Goal: Task Accomplishment & Management: Manage account settings

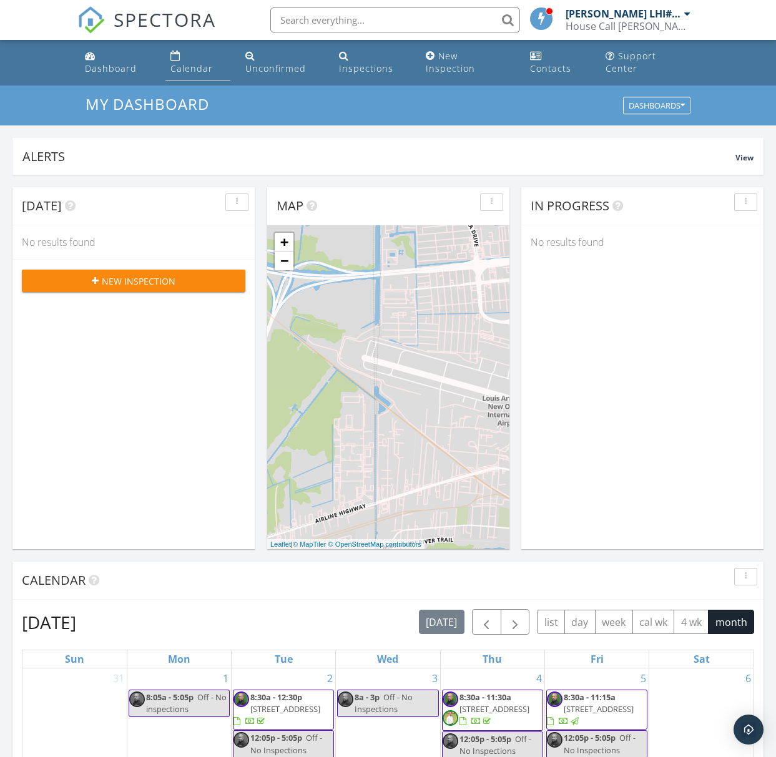
click at [213, 62] on div "Calendar" at bounding box center [191, 68] width 42 height 12
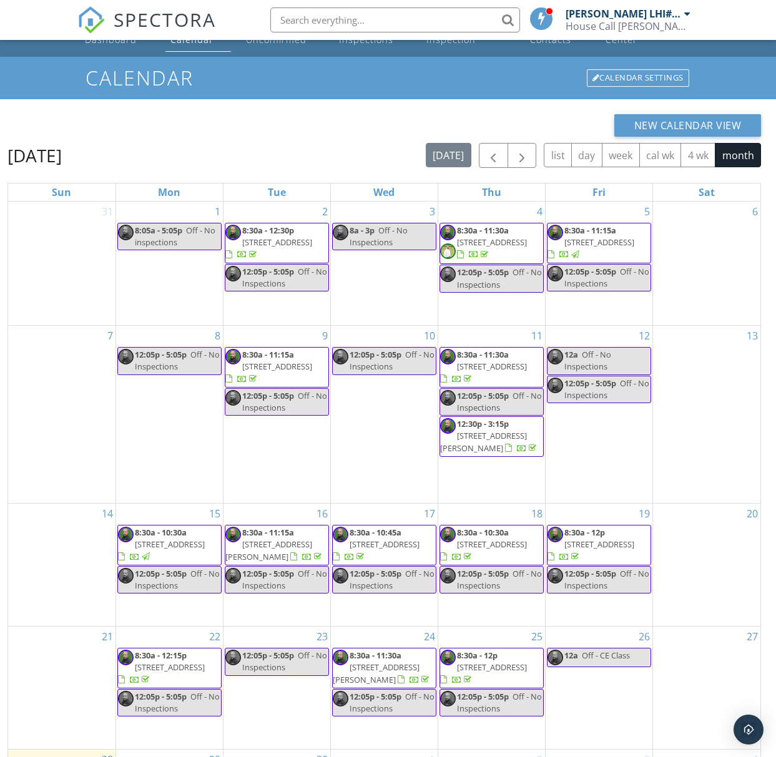
scroll to position [24, 0]
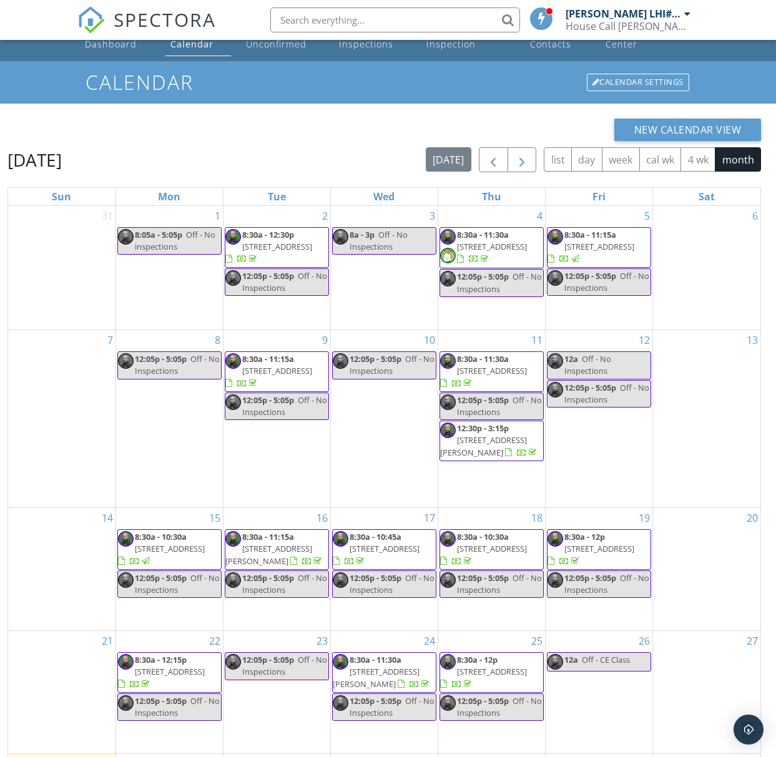
click at [527, 153] on span "button" at bounding box center [521, 160] width 15 height 15
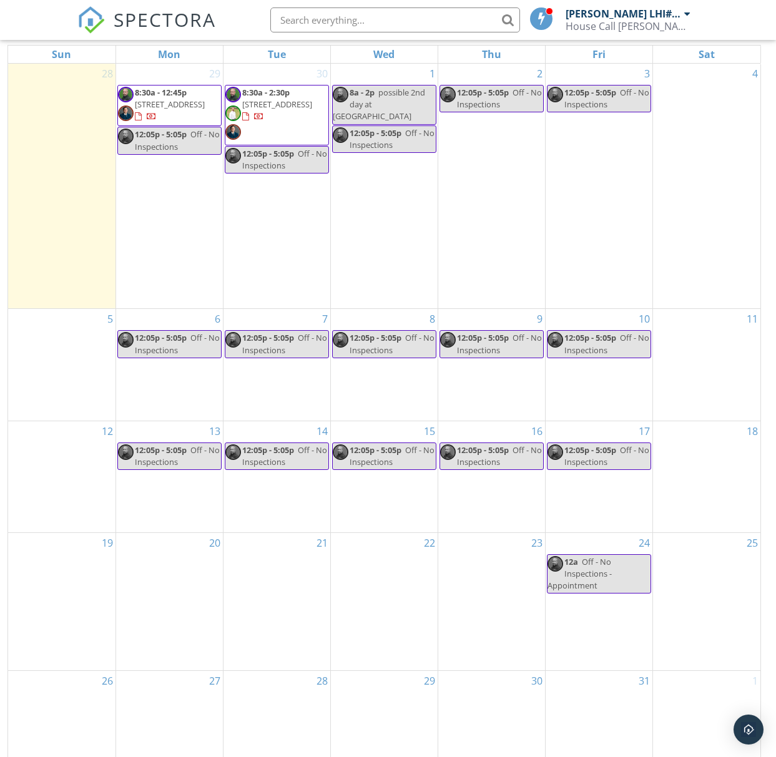
scroll to position [166, 0]
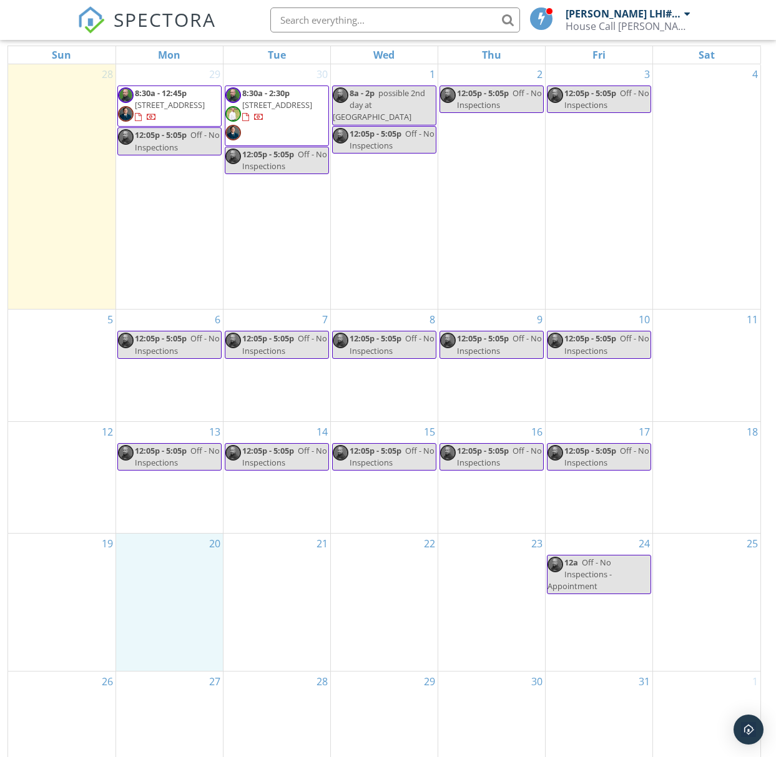
click at [181, 538] on div "20" at bounding box center [169, 602] width 107 height 137
click at [178, 508] on link "Event" at bounding box center [168, 518] width 64 height 20
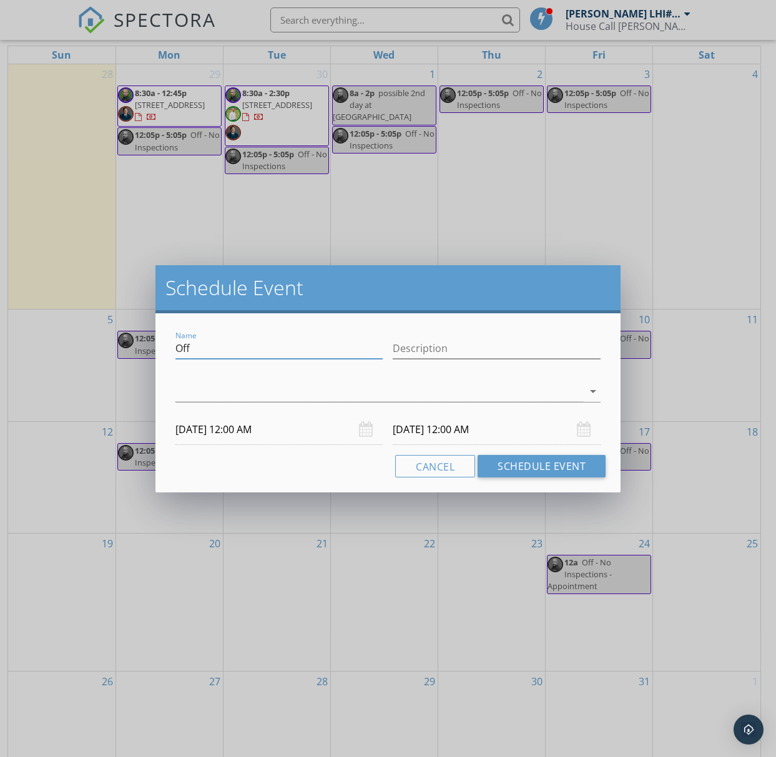
click at [258, 351] on input "Off" at bounding box center [279, 348] width 208 height 21
type input "Off - No Inspections"
click at [583, 397] on div "arrow_drop_down" at bounding box center [591, 391] width 17 height 15
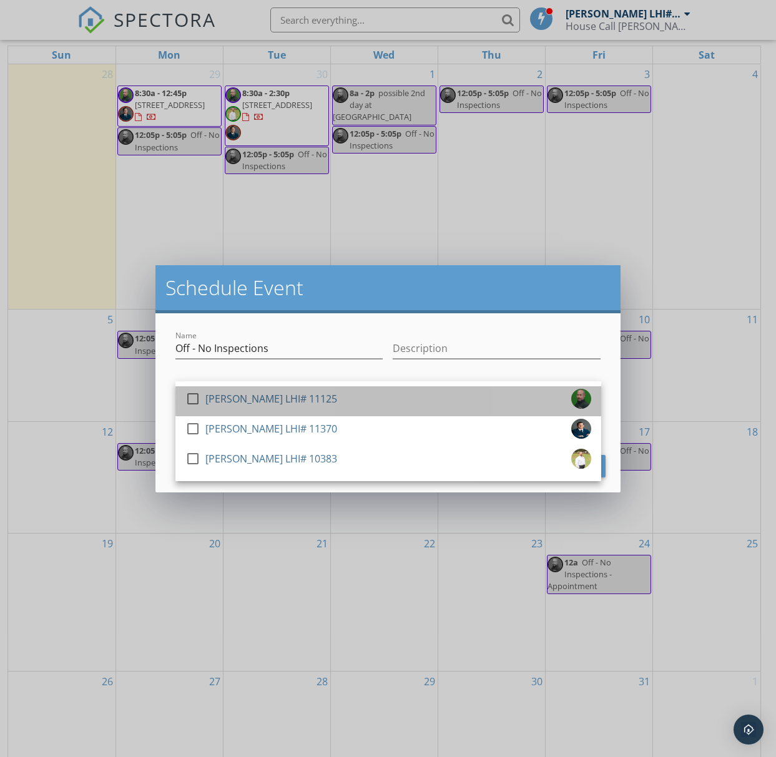
click at [230, 403] on div "[PERSON_NAME] LHI# 11125" at bounding box center [271, 399] width 132 height 20
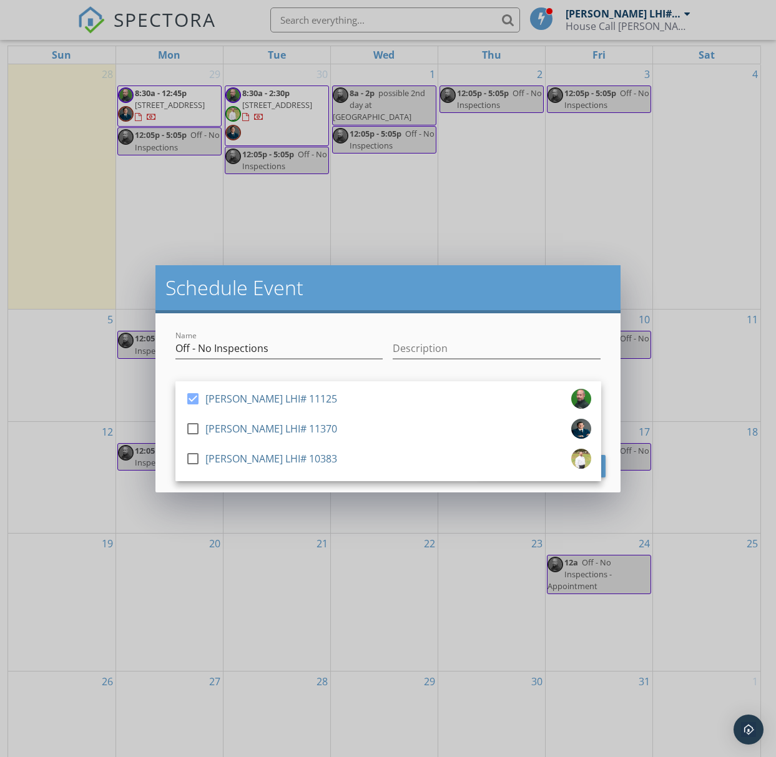
click at [162, 417] on div "Name Off - No Inspections Description check_box Stanley Holliday LHI# 11125 che…" at bounding box center [388, 402] width 466 height 179
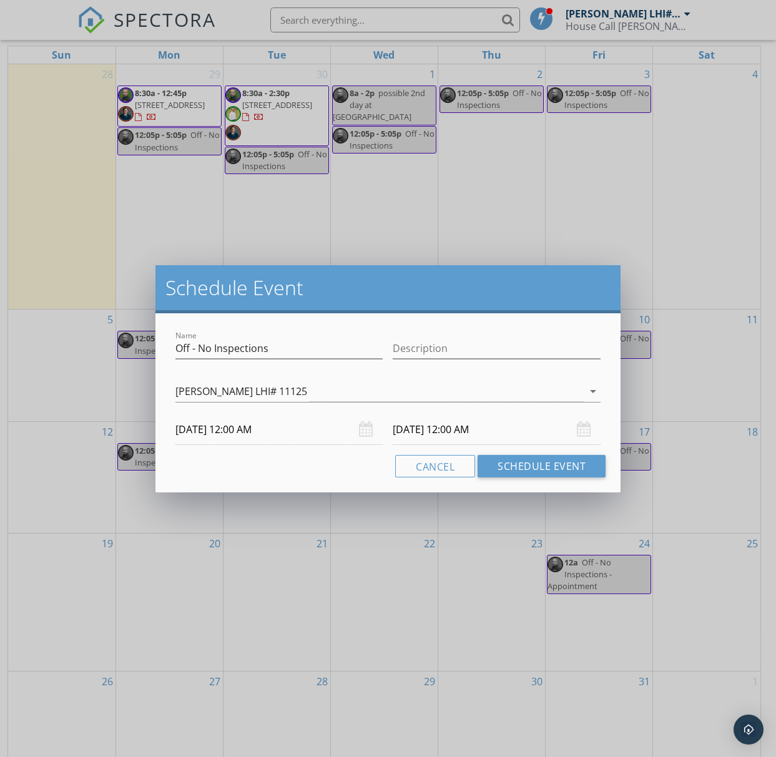
click at [251, 432] on input "10/20/2025 12:00 AM" at bounding box center [279, 429] width 208 height 31
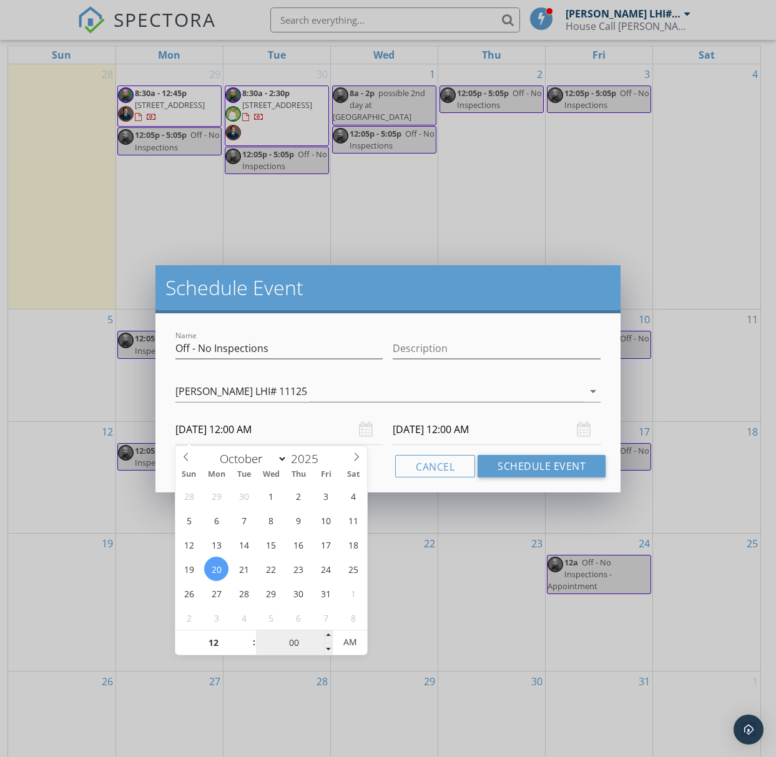
click at [298, 648] on input "00" at bounding box center [294, 642] width 77 height 25
type input "05"
type input "10/20/2025 12:05 AM"
click at [459, 427] on input "10/21/2025 12:00 AM" at bounding box center [497, 429] width 208 height 31
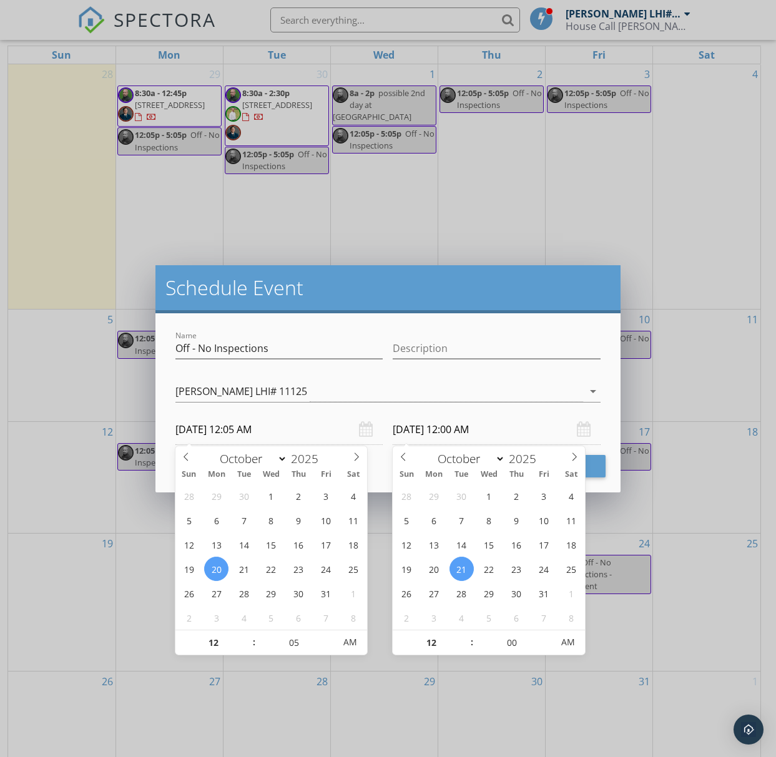
type input "05"
type input "10/20/2025 12:05 AM"
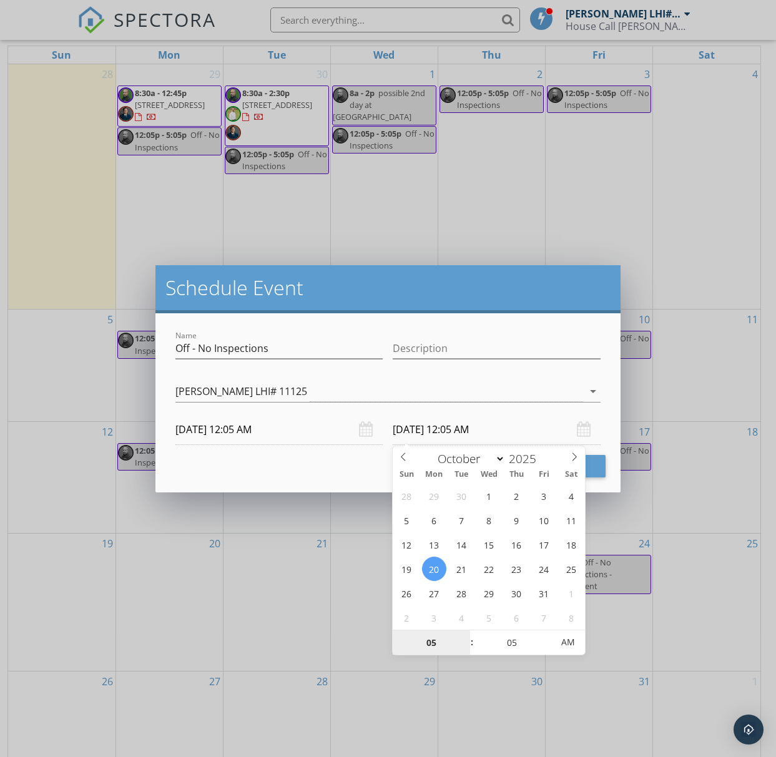
type input "05"
type input "10/20/2025 5:05 AM"
click at [266, 430] on input "10/20/2025 12:05 AM" at bounding box center [279, 429] width 208 height 31
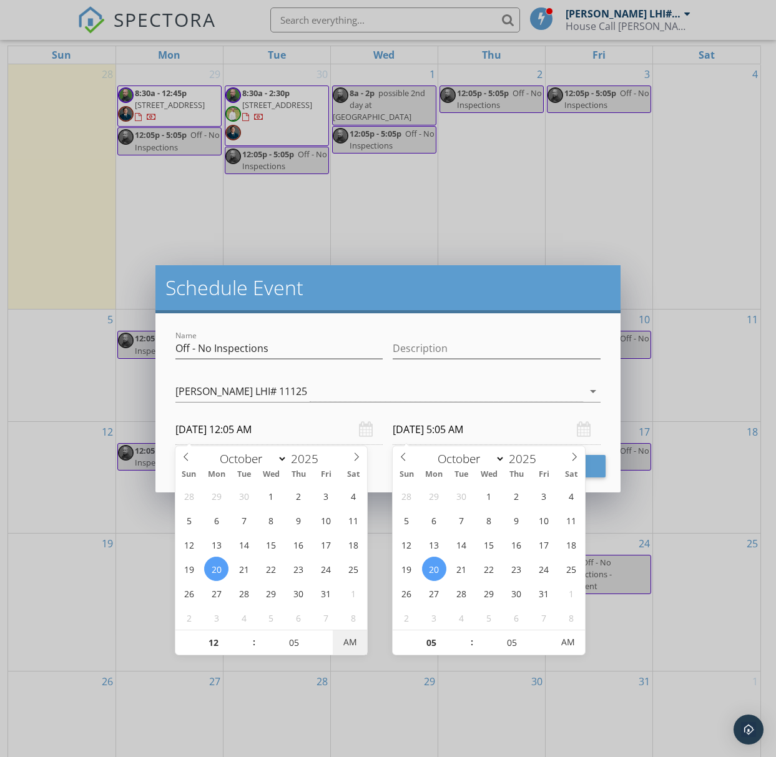
type input "10/20/2025 12:05 PM"
type input "10/20/2025 5:05 PM"
click at [359, 648] on span "AM" at bounding box center [350, 642] width 34 height 25
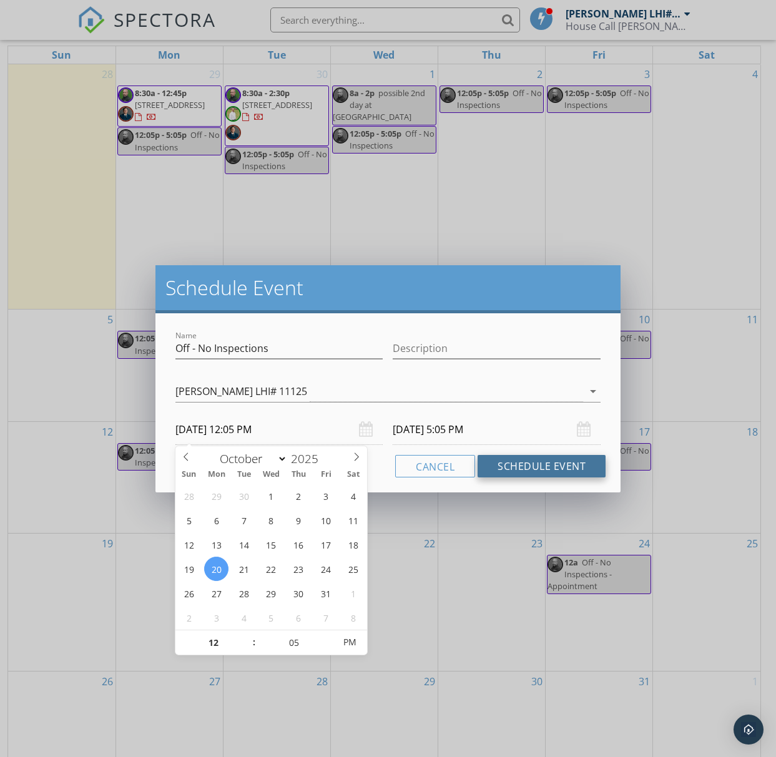
click at [509, 463] on button "Schedule Event" at bounding box center [541, 466] width 128 height 22
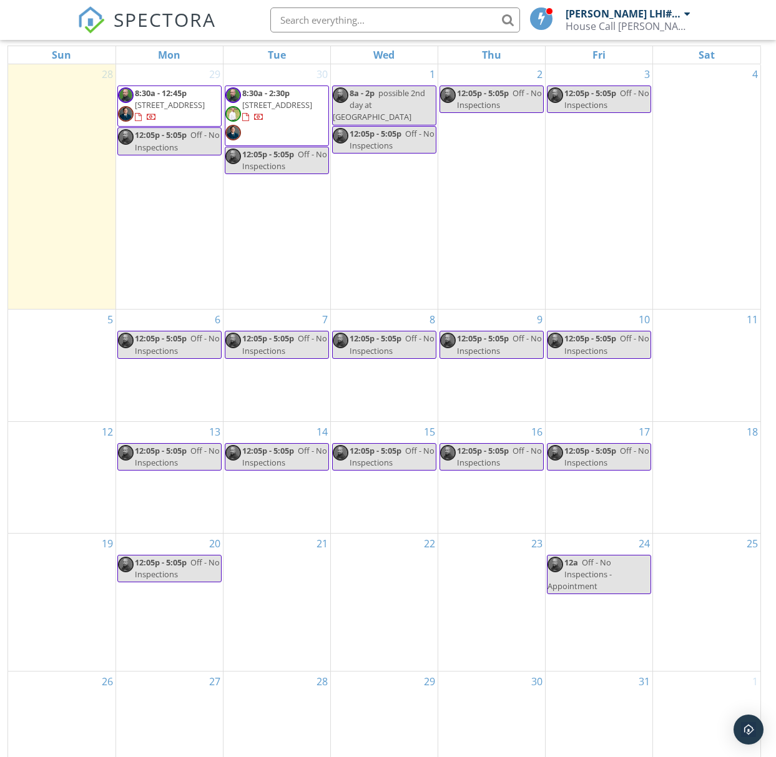
click at [275, 534] on div "21" at bounding box center [276, 602] width 107 height 137
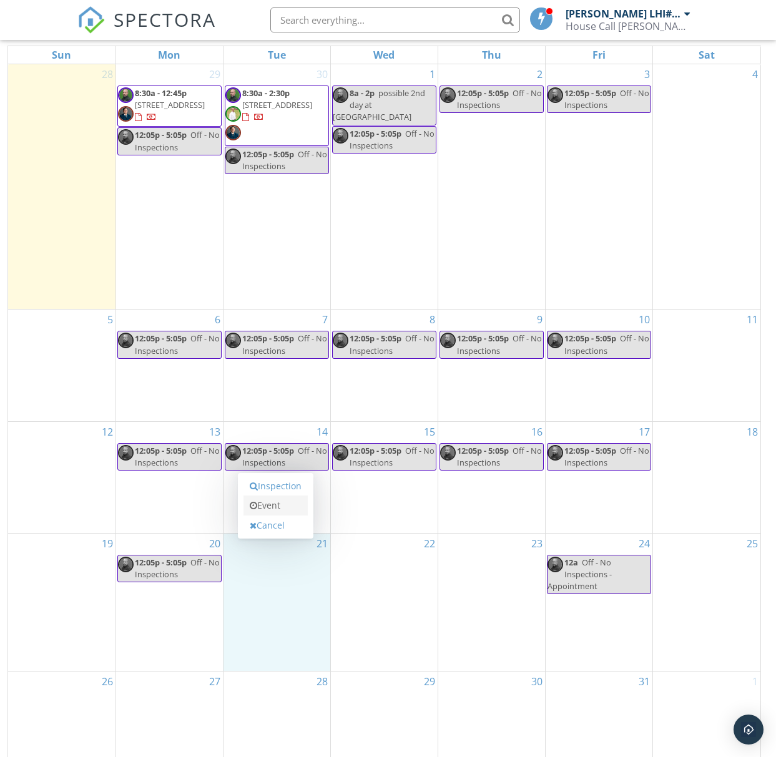
click at [276, 495] on link "Event" at bounding box center [275, 505] width 64 height 20
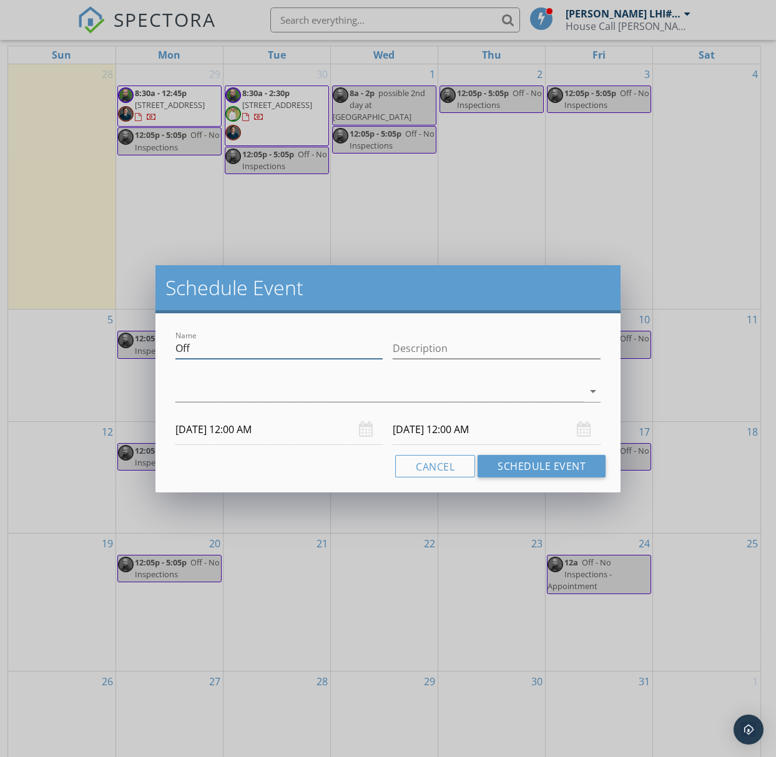
click at [238, 348] on input "Off" at bounding box center [279, 348] width 208 height 21
type input "Off - No Inspections"
click at [583, 388] on div "arrow_drop_down" at bounding box center [591, 391] width 17 height 15
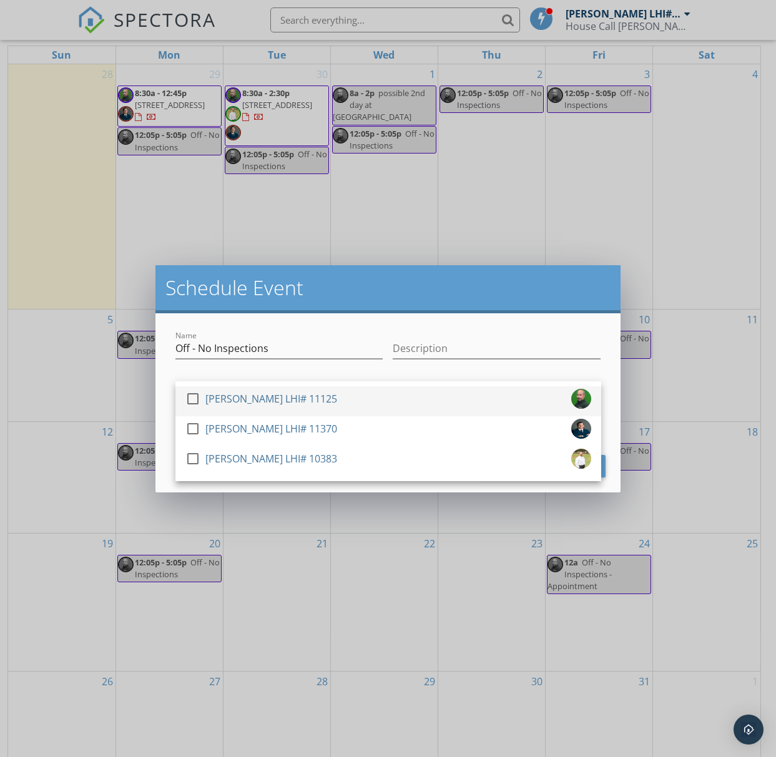
click at [276, 396] on div "[PERSON_NAME] LHI# 11125" at bounding box center [271, 399] width 132 height 20
click at [161, 442] on div "Name Off - No Inspections Description check_box Stanley Holliday LHI# 11125 che…" at bounding box center [388, 402] width 466 height 179
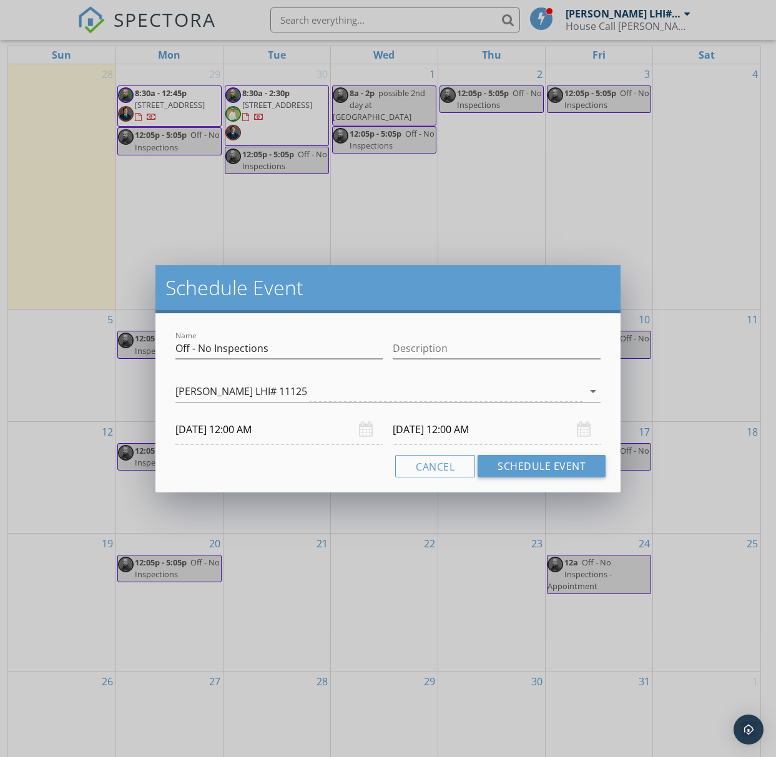
drag, startPoint x: 251, startPoint y: 431, endPoint x: 253, endPoint y: 440, distance: 8.9
click at [251, 431] on input "10/21/2025 12:00 AM" at bounding box center [279, 429] width 208 height 31
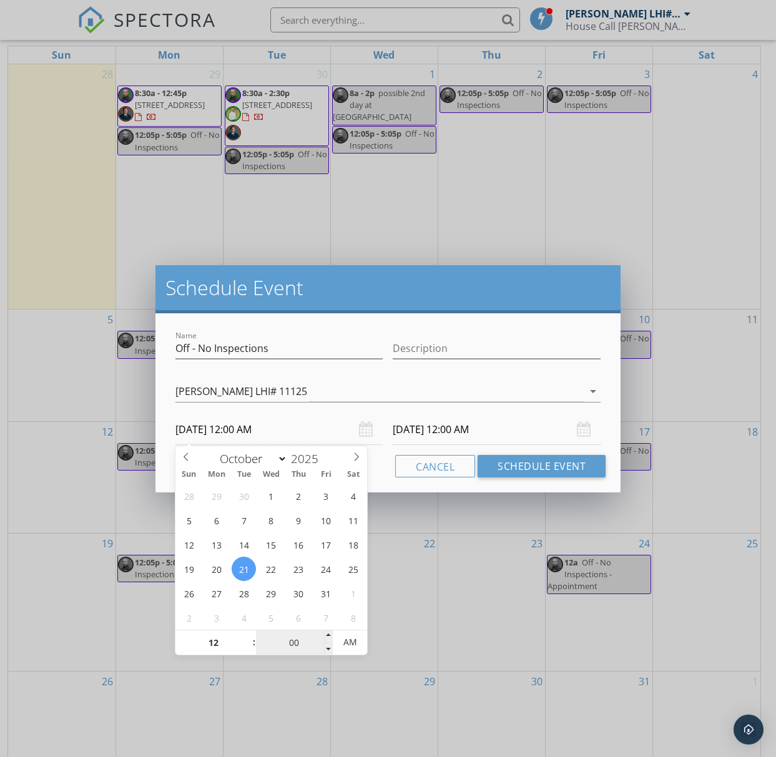
click at [296, 642] on input "00" at bounding box center [294, 642] width 77 height 25
type input "05"
type input "10/21/2025 12:05 AM"
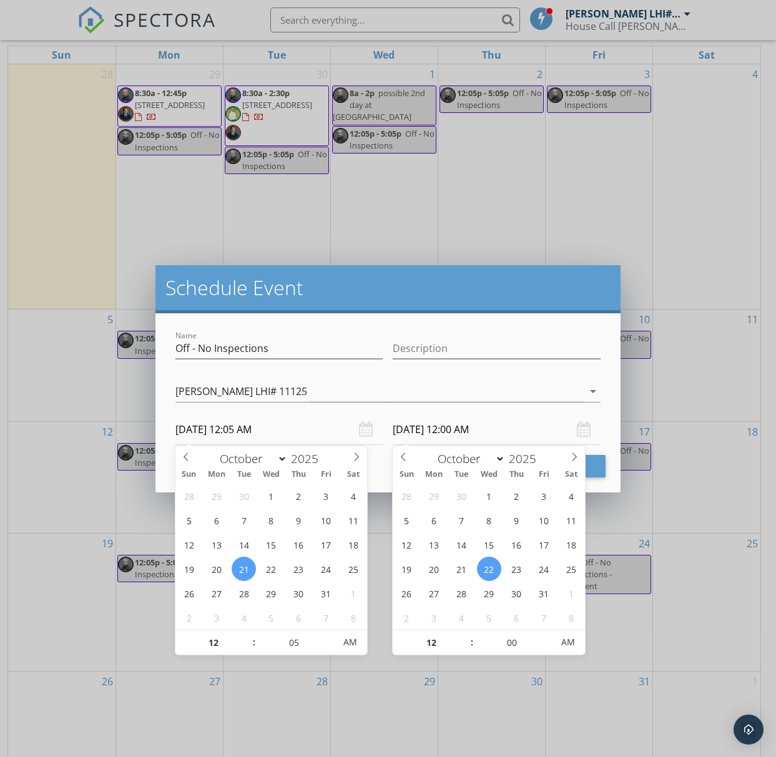
click at [436, 424] on input "10/22/2025 12:00 AM" at bounding box center [497, 429] width 208 height 31
type input "05"
type input "10/21/2025 12:05 AM"
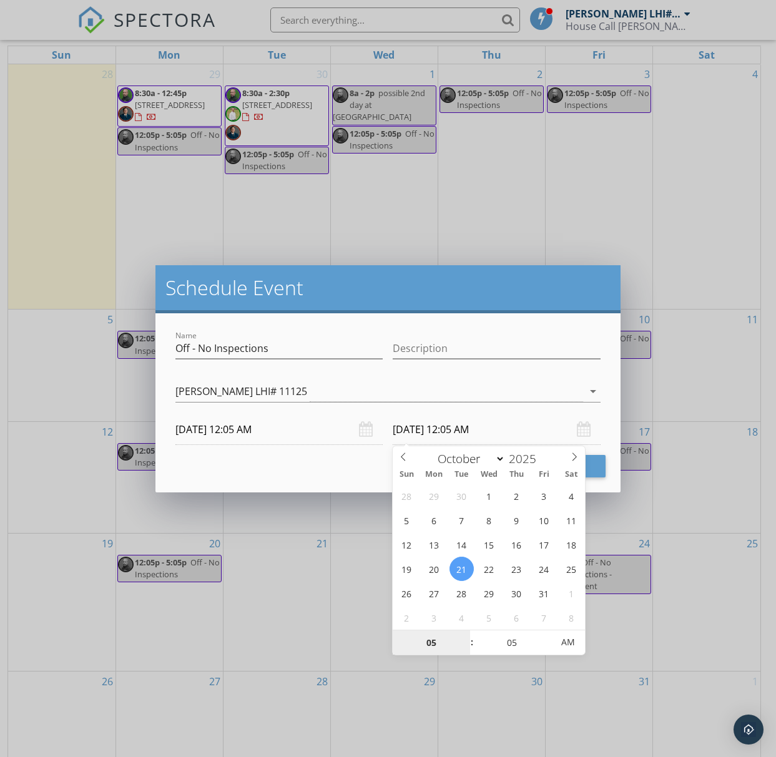
type input "05"
type input "10/21/2025 5:05 AM"
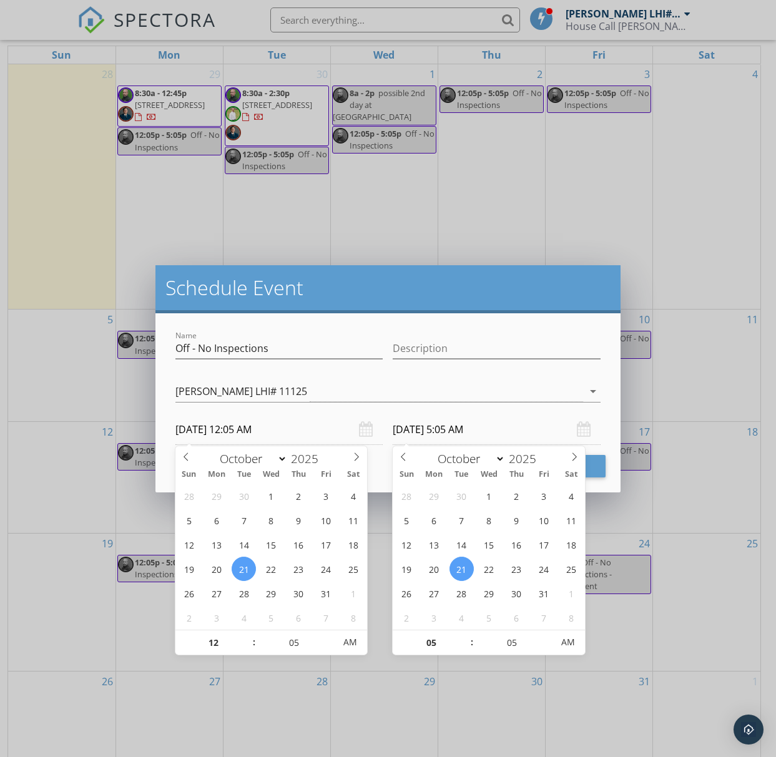
click at [245, 431] on input "10/21/2025 12:05 AM" at bounding box center [279, 429] width 208 height 31
type input "10/21/2025 12:05 PM"
type input "10/21/2025 5:05 PM"
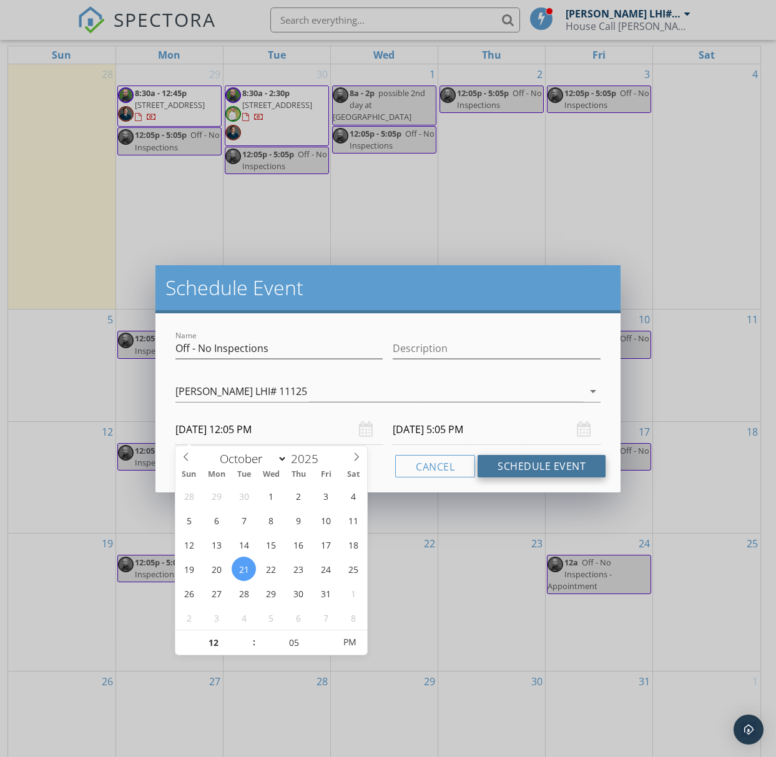
click at [537, 464] on button "Schedule Event" at bounding box center [541, 466] width 128 height 22
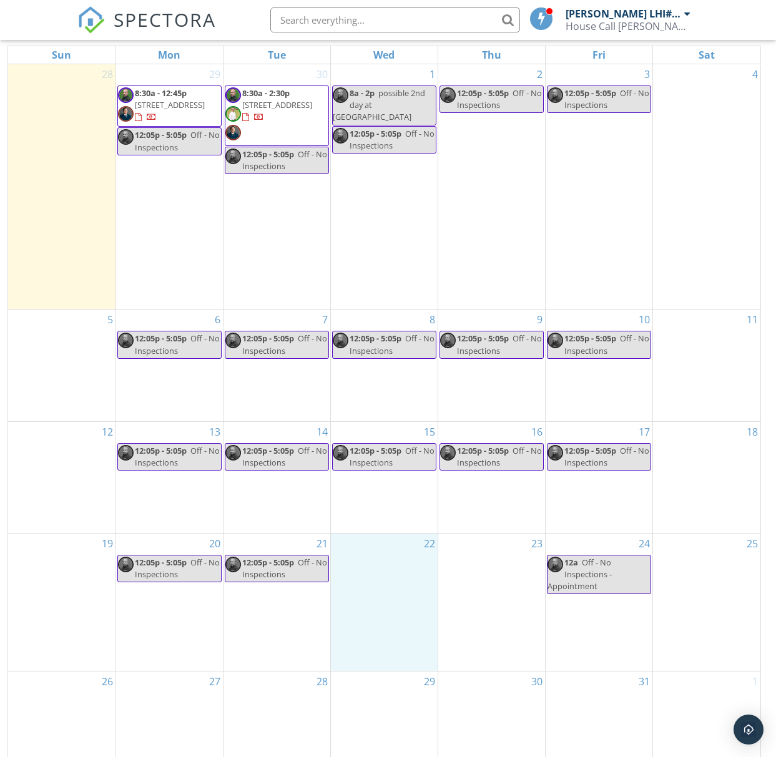
click at [389, 534] on div "22" at bounding box center [384, 602] width 107 height 137
click at [401, 502] on link "Event" at bounding box center [383, 509] width 64 height 20
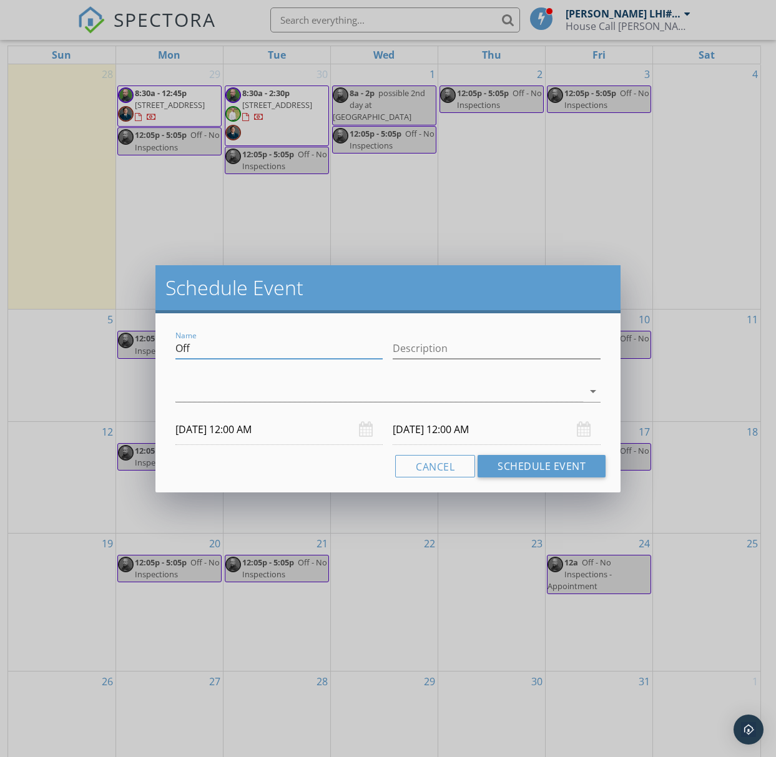
click at [238, 338] on input "Off" at bounding box center [279, 348] width 208 height 21
click at [227, 348] on input "Off" at bounding box center [279, 348] width 208 height 21
type input "Off - No Inspections"
click at [590, 389] on icon "arrow_drop_down" at bounding box center [592, 391] width 15 height 15
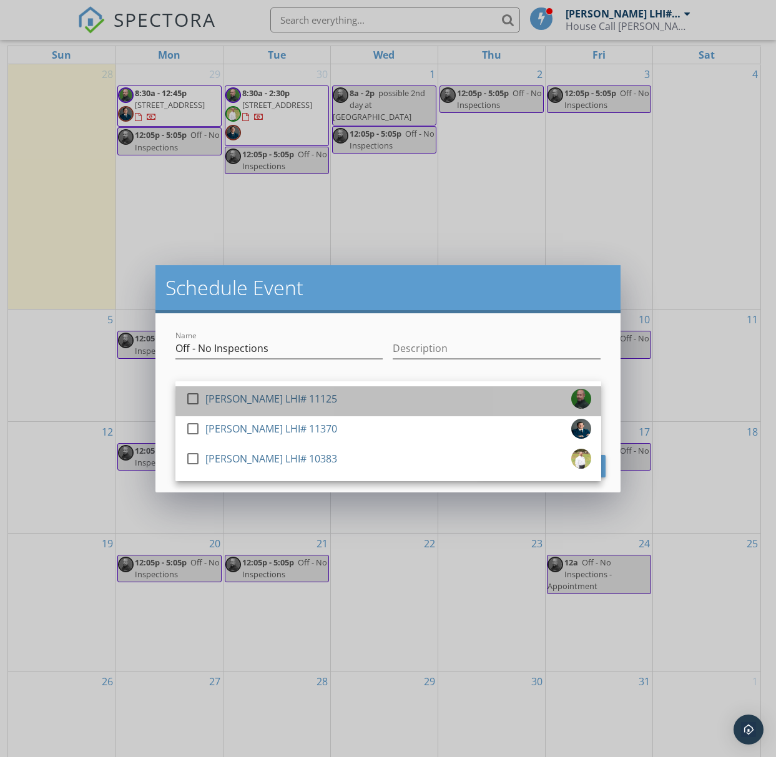
click at [206, 394] on div "[PERSON_NAME] LHI# 11125" at bounding box center [271, 399] width 132 height 20
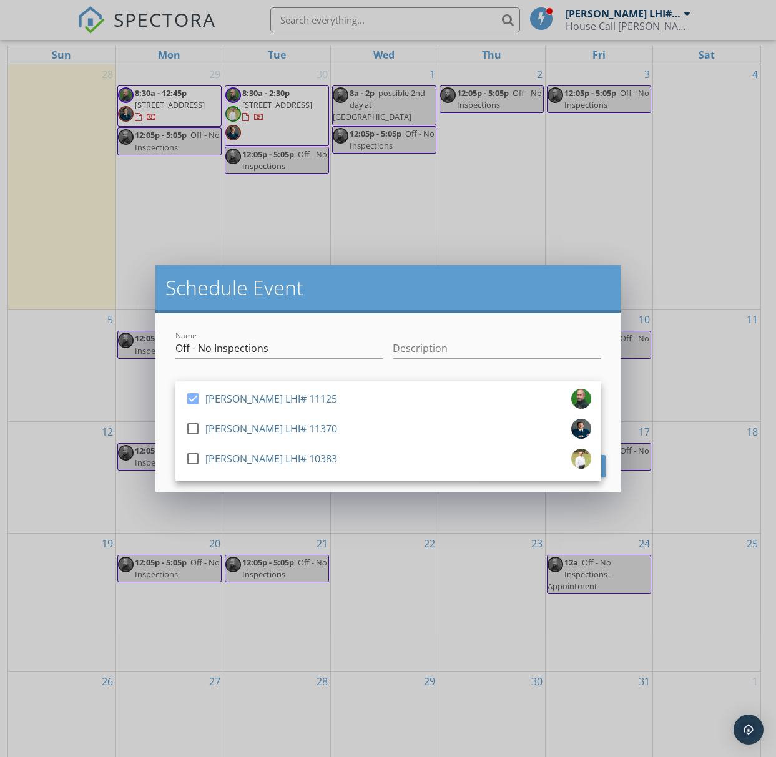
click at [162, 414] on div "Name Off - No Inspections Description check_box Stanley Holliday LHI# 11125 che…" at bounding box center [388, 402] width 466 height 179
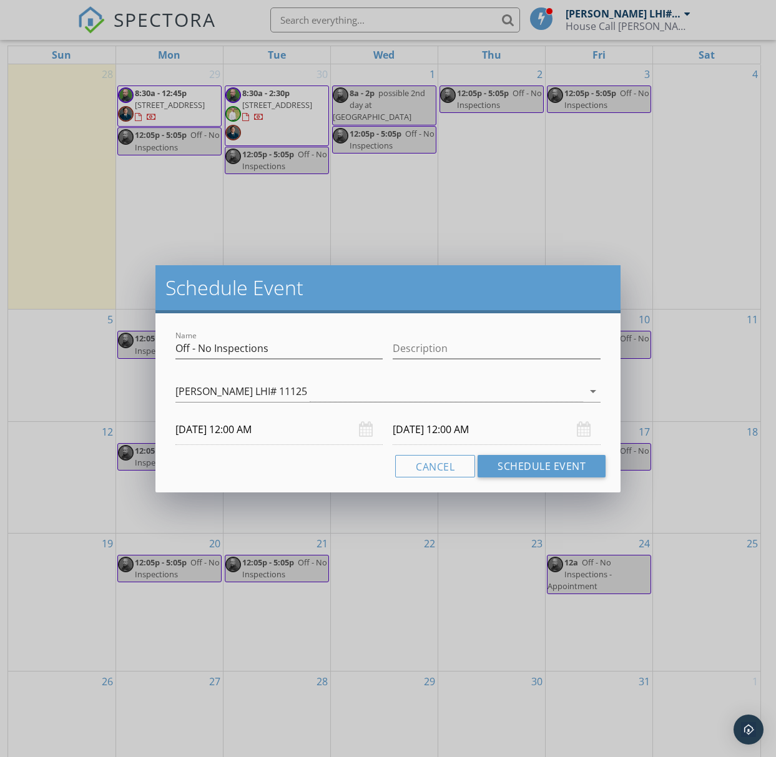
click at [238, 431] on input "10/22/2025 12:00 AM" at bounding box center [279, 429] width 208 height 31
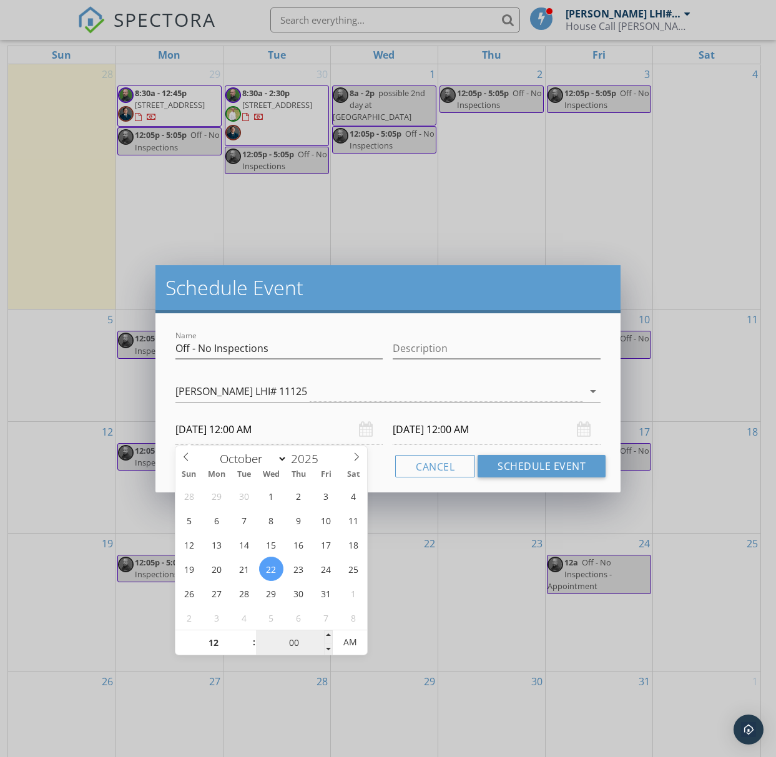
click at [305, 650] on input "00" at bounding box center [294, 642] width 77 height 25
type input "05"
type input "10/22/2025 12:05 AM"
click at [448, 433] on input "10/23/2025 12:00 AM" at bounding box center [497, 429] width 208 height 31
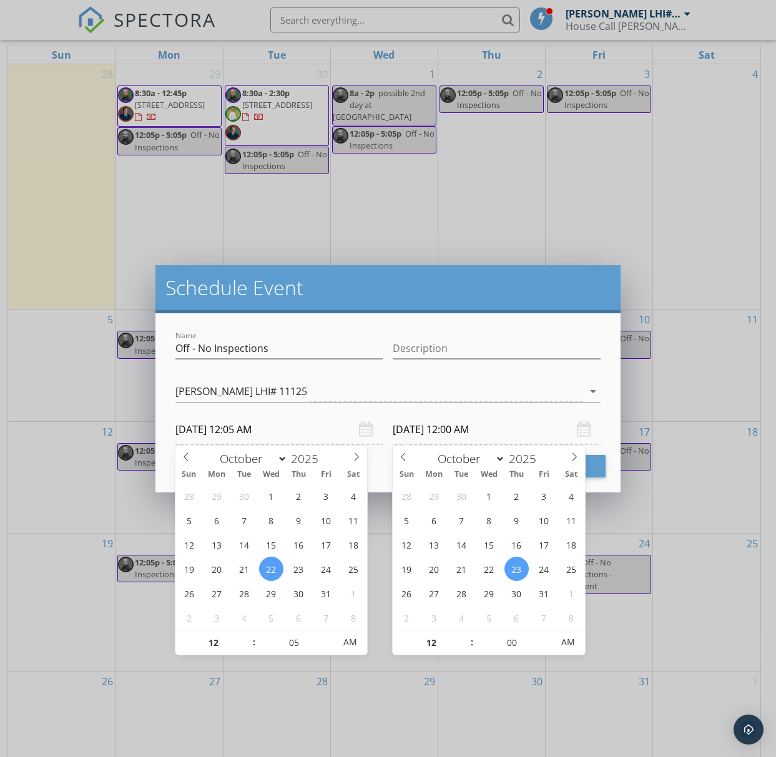
type input "05"
type input "10/22/2025 12:05 AM"
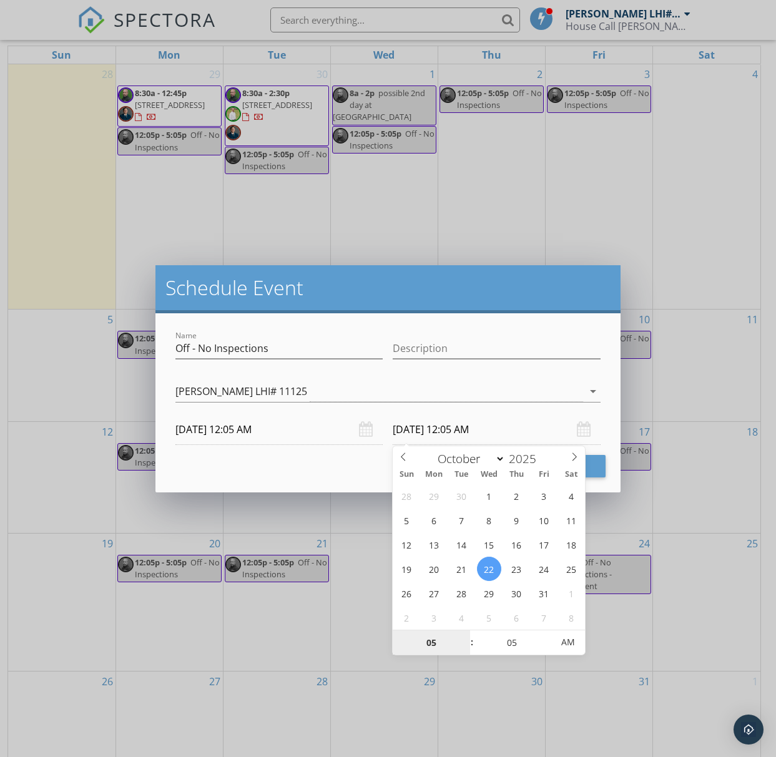
type input "05"
type input "10/22/2025 5:05 AM"
click at [252, 427] on input "10/22/2025 12:05 AM" at bounding box center [279, 429] width 208 height 31
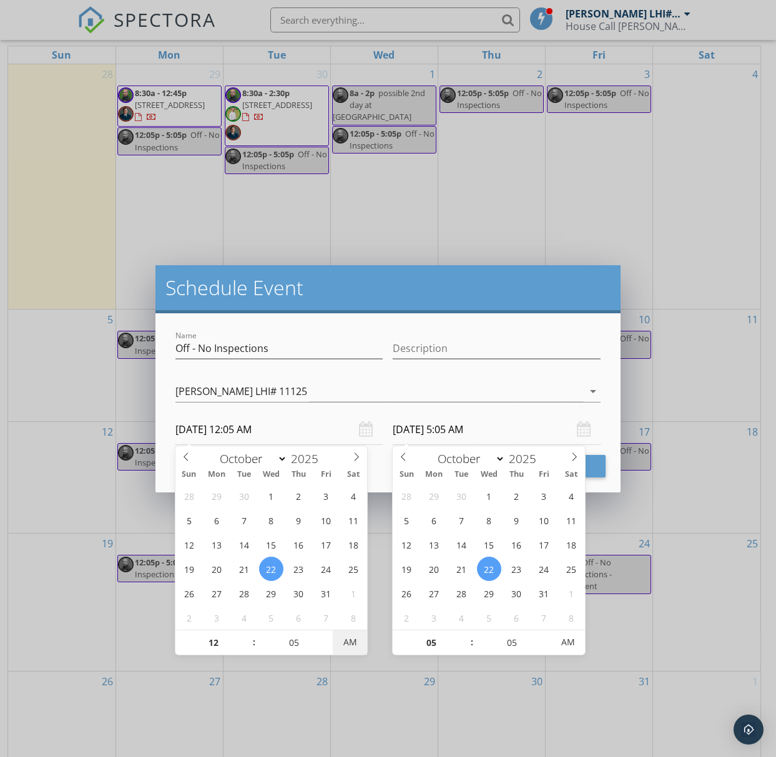
type input "10/22/2025 12:05 PM"
type input "10/22/2025 5:05 PM"
click at [346, 650] on span "AM" at bounding box center [350, 642] width 34 height 25
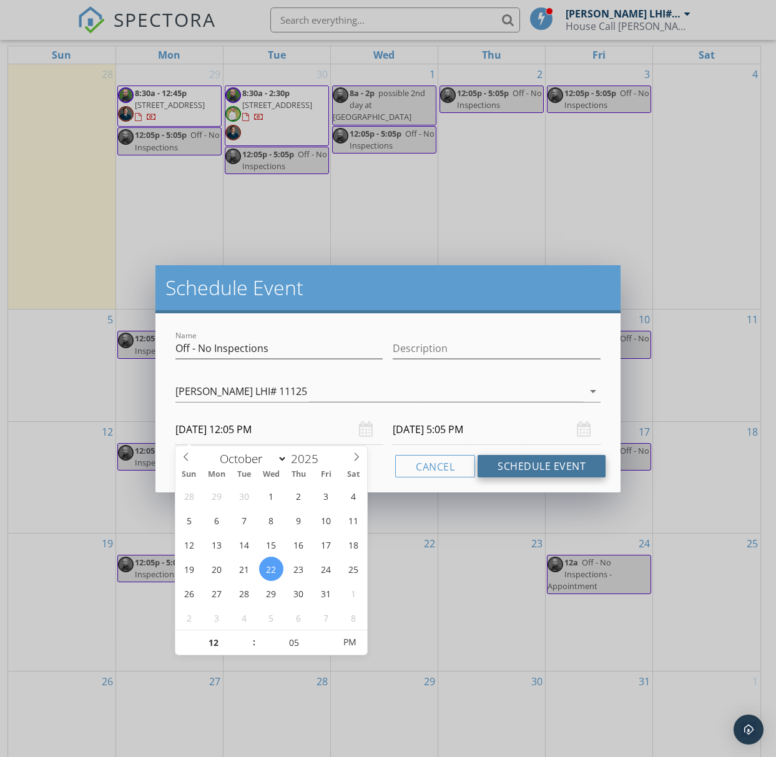
click at [550, 468] on button "Schedule Event" at bounding box center [541, 466] width 128 height 22
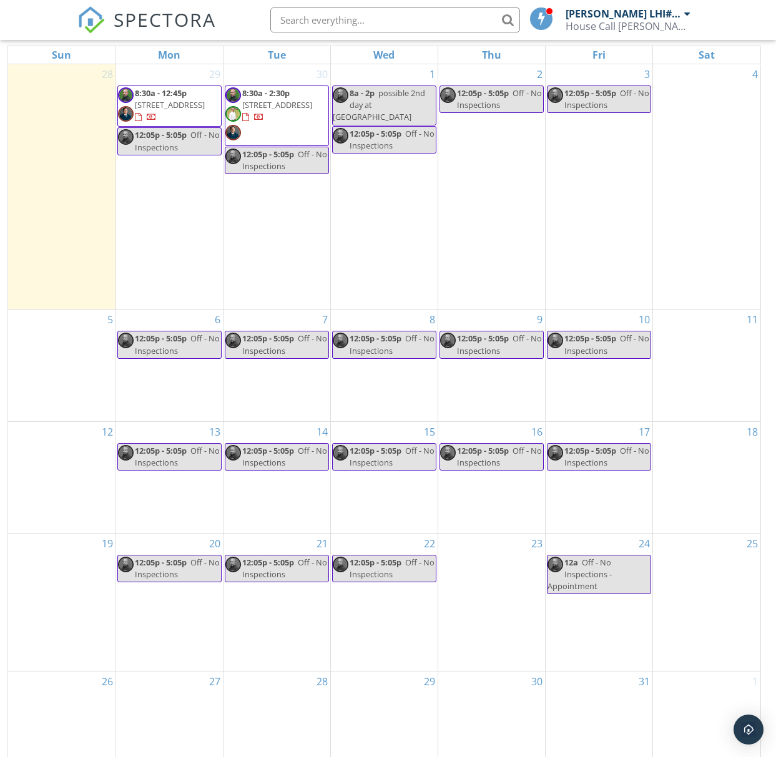
click at [485, 534] on div "23" at bounding box center [491, 602] width 107 height 137
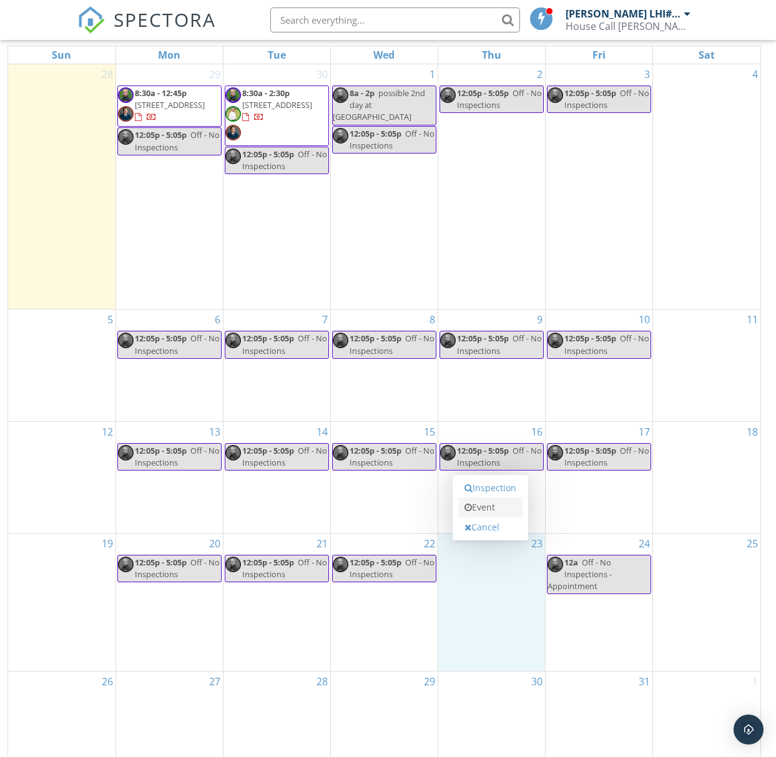
click at [483, 499] on link "Event" at bounding box center [490, 507] width 64 height 20
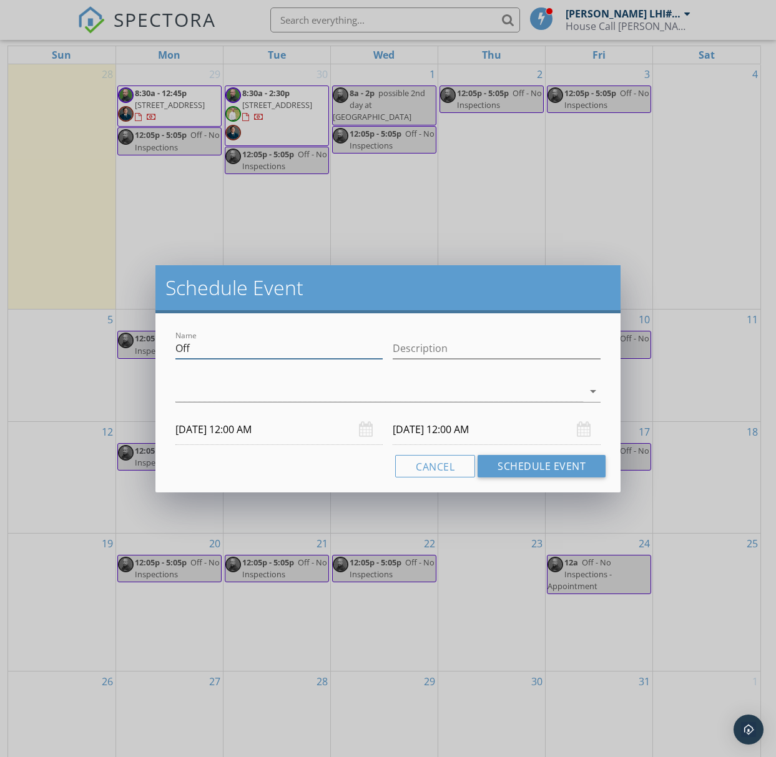
click at [199, 353] on input "Off" at bounding box center [279, 348] width 208 height 21
type input "Off - No Inspections"
click at [590, 393] on icon "arrow_drop_down" at bounding box center [592, 391] width 15 height 15
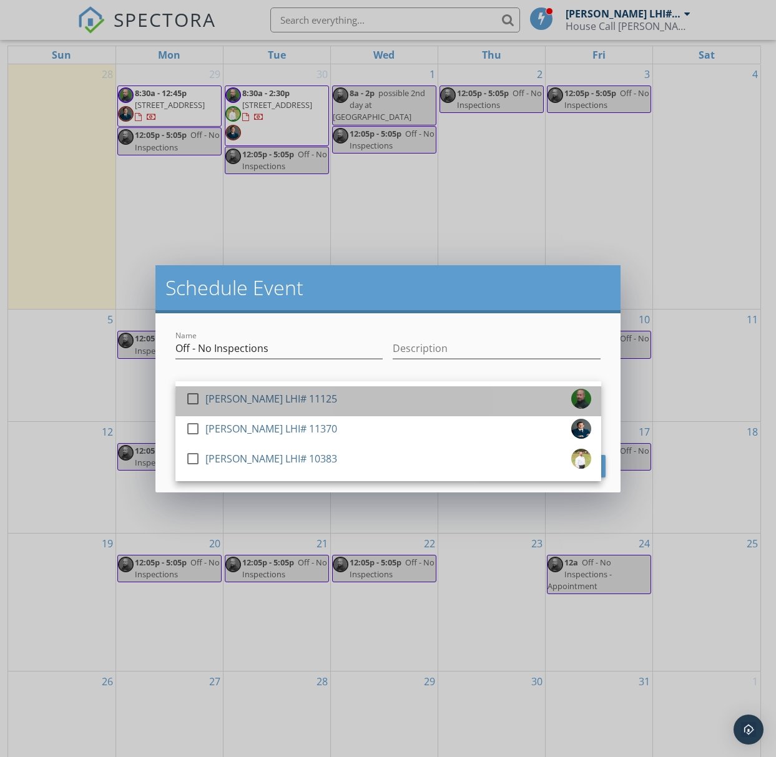
click at [283, 401] on div "[PERSON_NAME] LHI# 11125" at bounding box center [271, 399] width 132 height 20
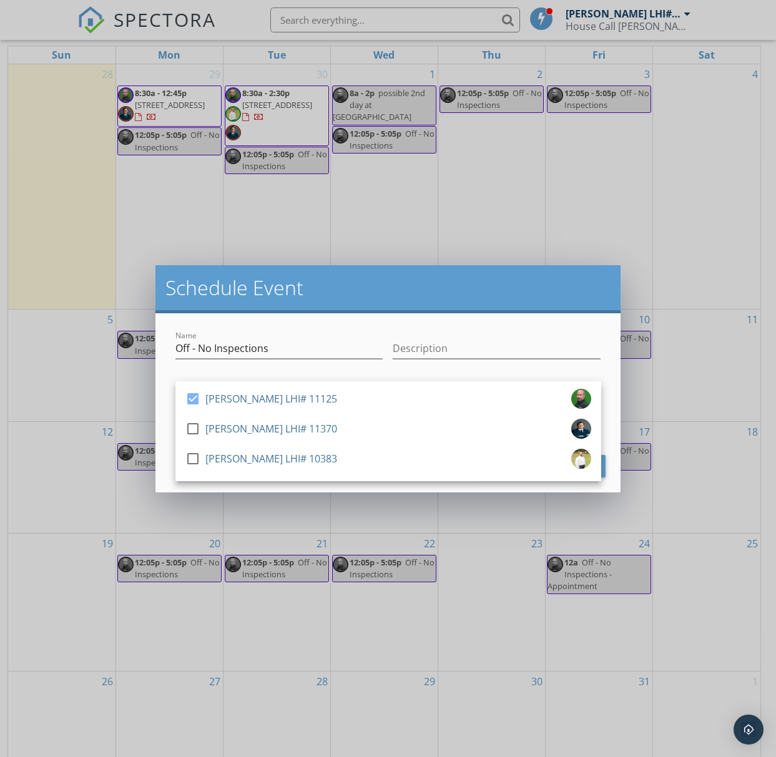
click at [165, 433] on div "Name Off - No Inspections Description check_box Stanley Holliday LHI# 11125 che…" at bounding box center [388, 402] width 466 height 179
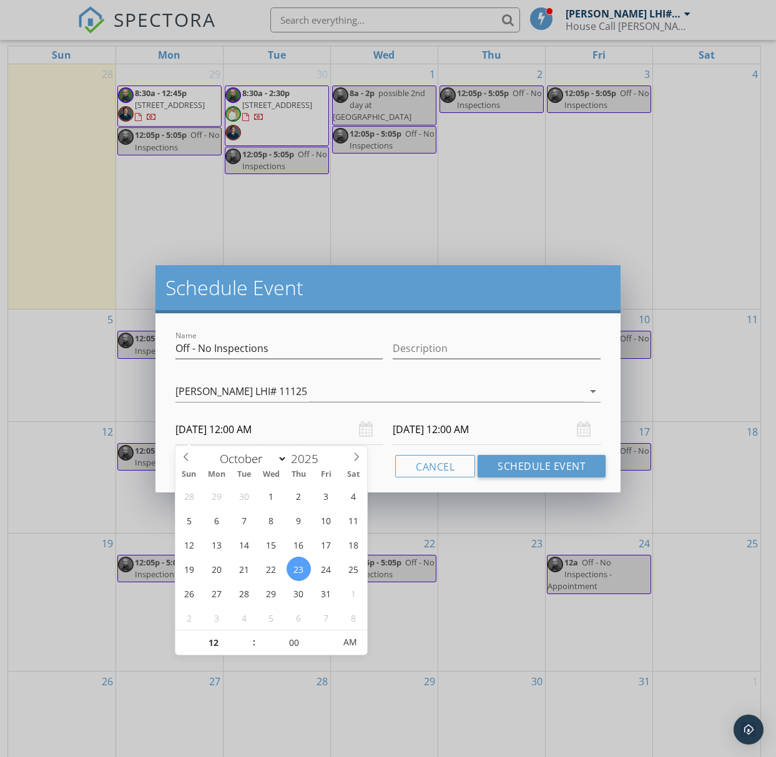
click at [254, 431] on input "10/23/2025 12:00 AM" at bounding box center [279, 429] width 208 height 31
click at [291, 641] on input "00" at bounding box center [294, 642] width 77 height 25
type input "05"
type input "10/23/2025 12:05 AM"
click at [424, 429] on input "10/24/2025 12:00 AM" at bounding box center [497, 429] width 208 height 31
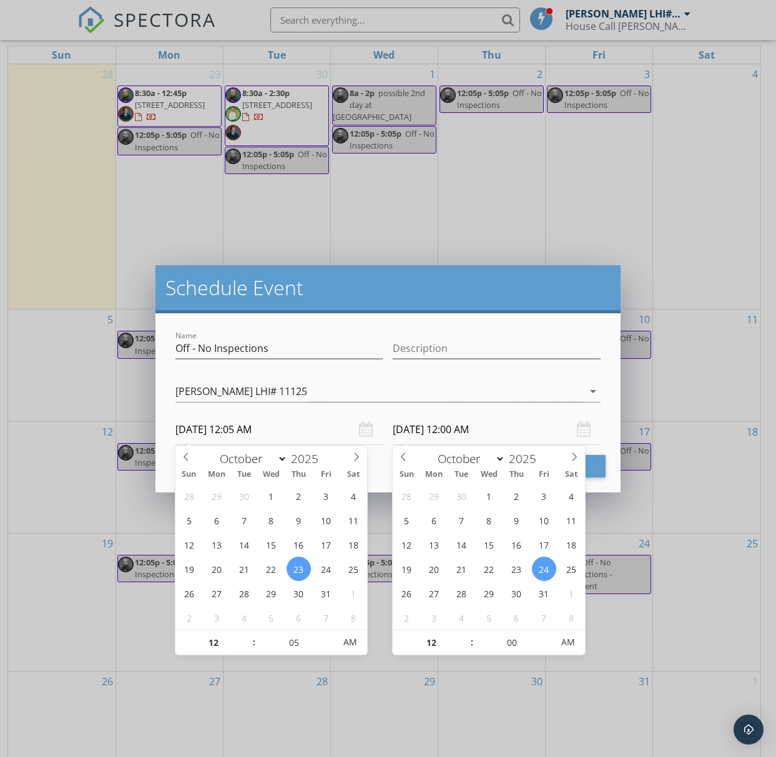
type input "05"
type input "10/23/2025 12:05 AM"
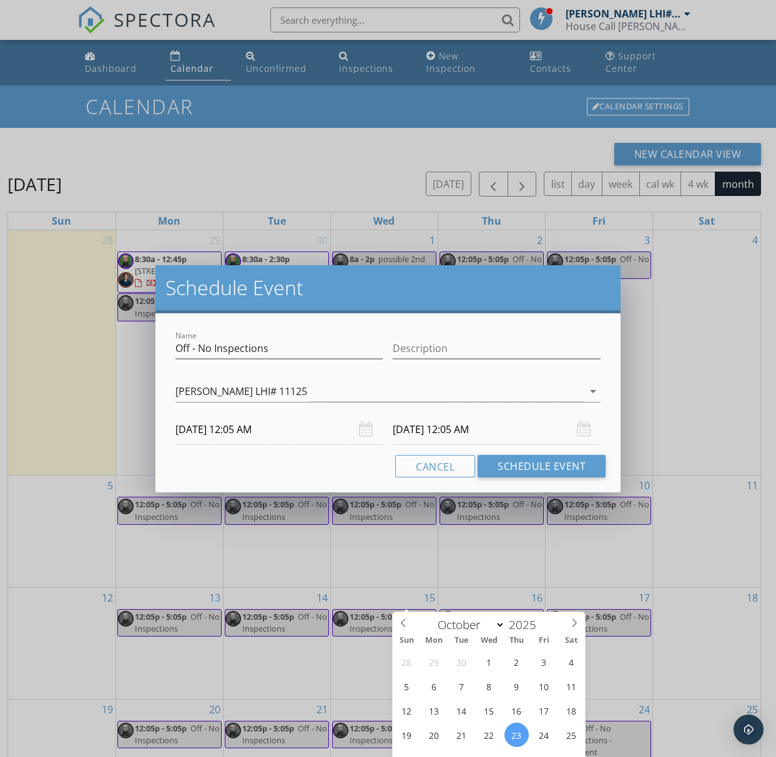
scroll to position [0, 0]
type input "05"
type input "10/23/2025 5:05 AM"
click at [255, 427] on input "10/23/2025 12:05 AM" at bounding box center [279, 429] width 208 height 31
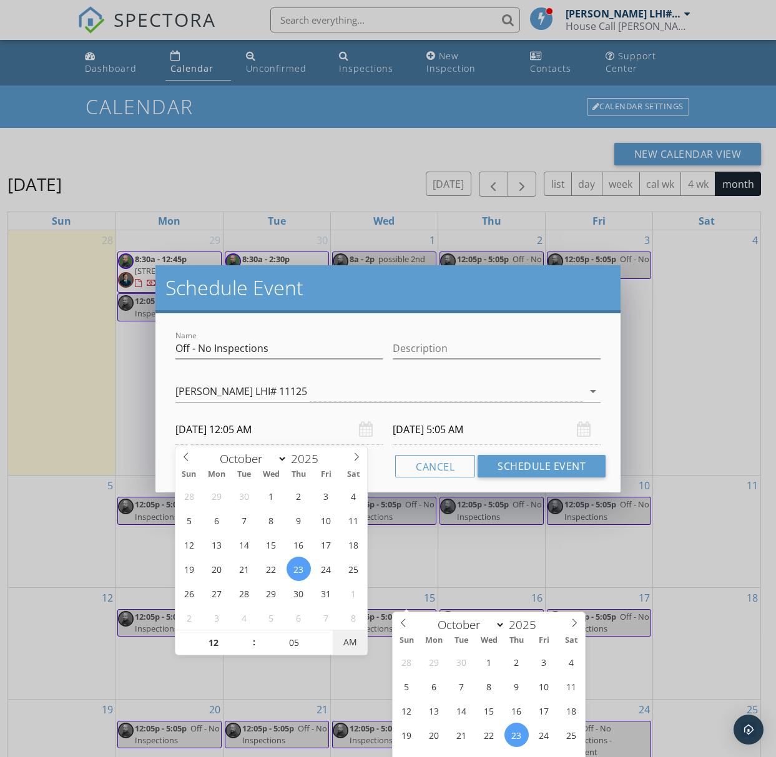
type input "10/23/2025 12:05 PM"
type input "10/23/2025 5:05 PM"
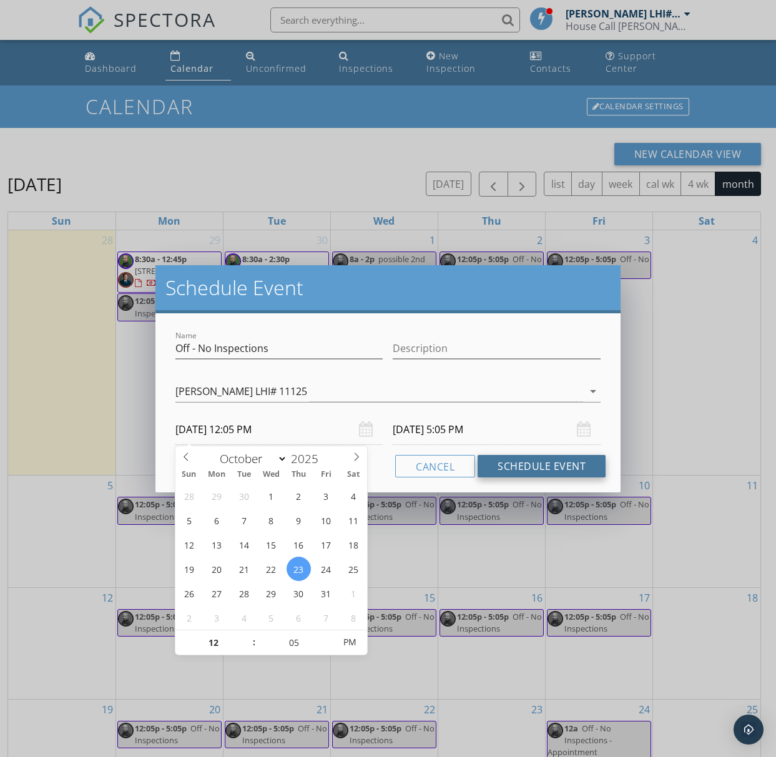
click at [579, 473] on button "Schedule Event" at bounding box center [541, 466] width 128 height 22
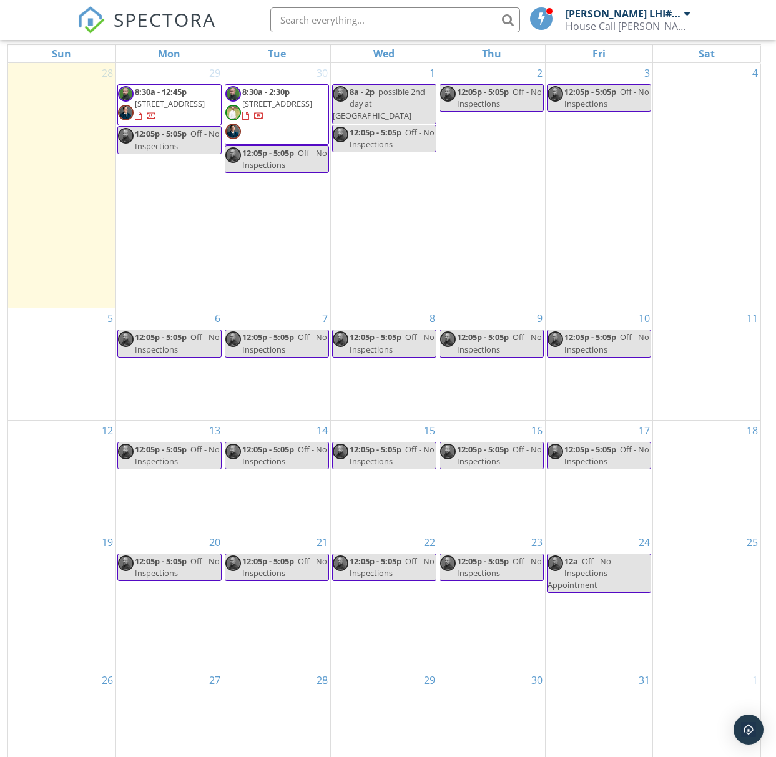
scroll to position [166, 0]
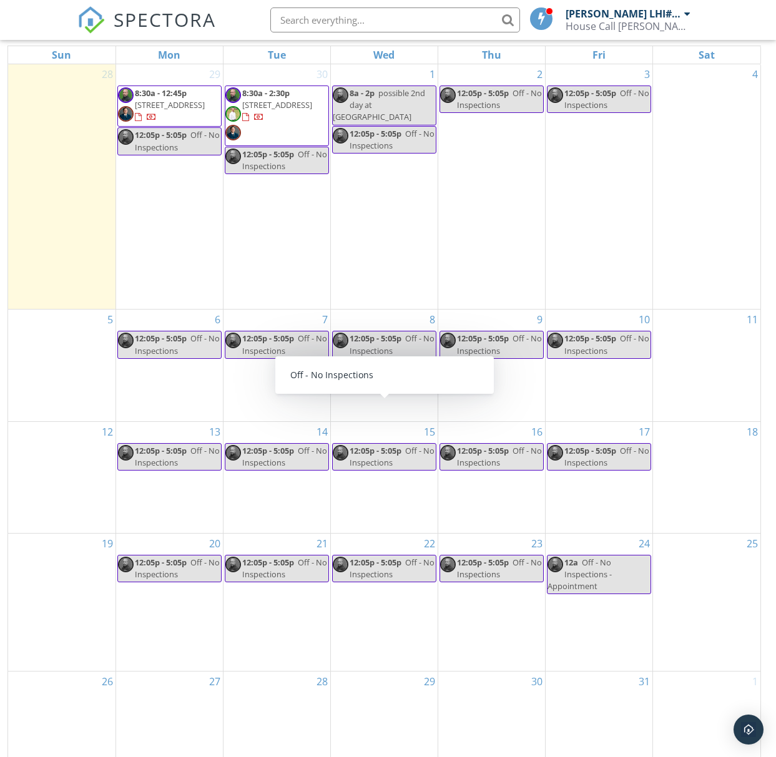
click at [158, 671] on div "27" at bounding box center [169, 716] width 107 height 90
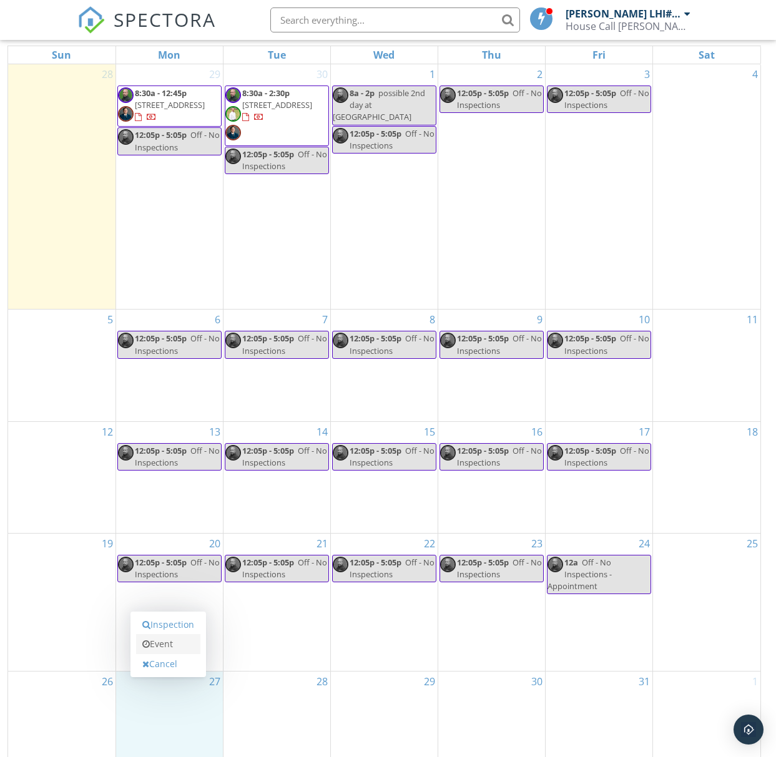
click at [183, 634] on link "Event" at bounding box center [168, 644] width 64 height 20
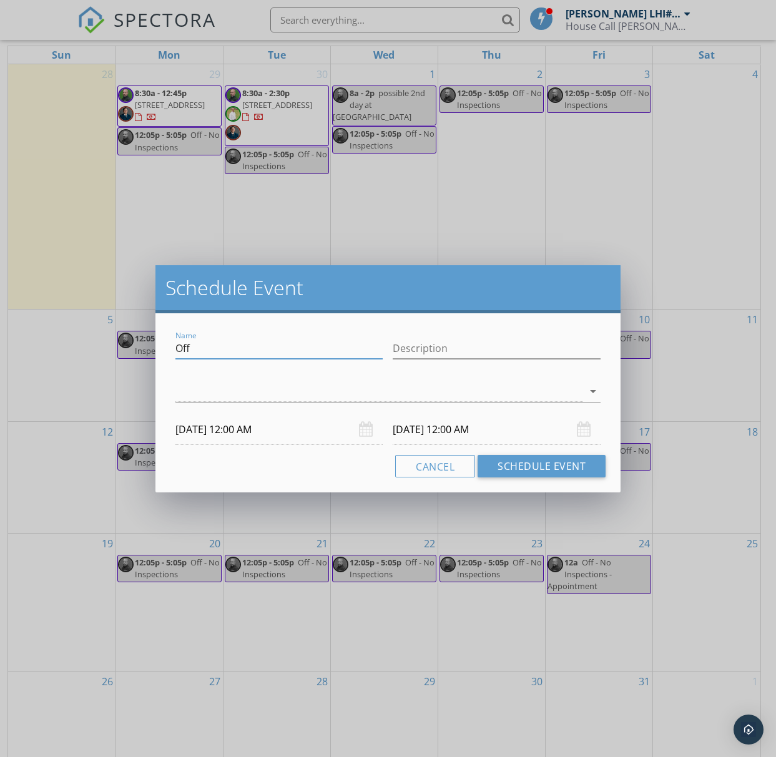
click at [226, 350] on input "Off" at bounding box center [279, 348] width 208 height 21
type input "Off - No Inspections"
click at [580, 387] on div at bounding box center [379, 391] width 408 height 21
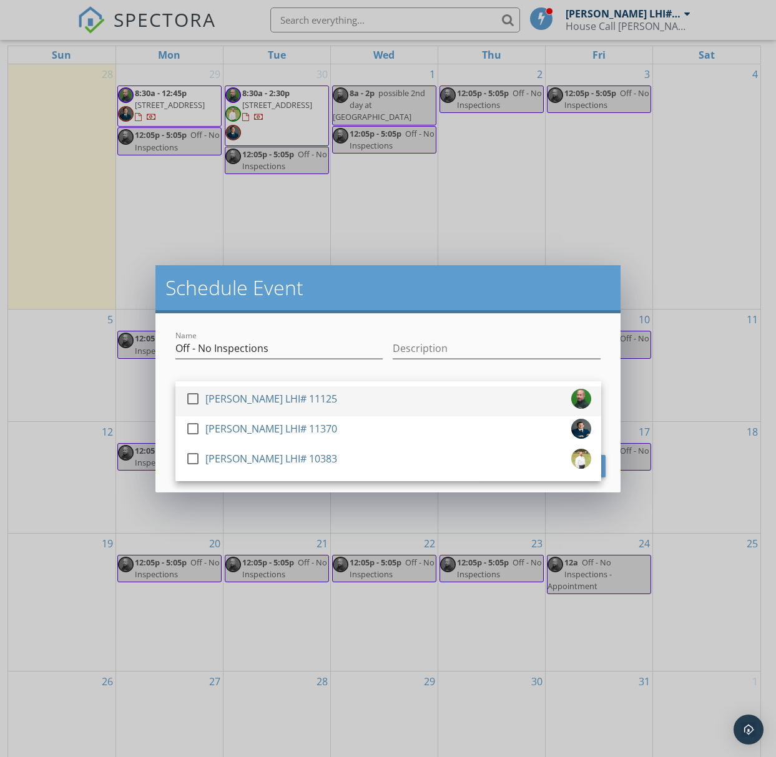
click at [307, 393] on div "[PERSON_NAME] LHI# 11125" at bounding box center [271, 399] width 132 height 20
click at [161, 433] on div "Name Off - No Inspections Description check_box Stanley Holliday LHI# 11125 che…" at bounding box center [388, 402] width 466 height 179
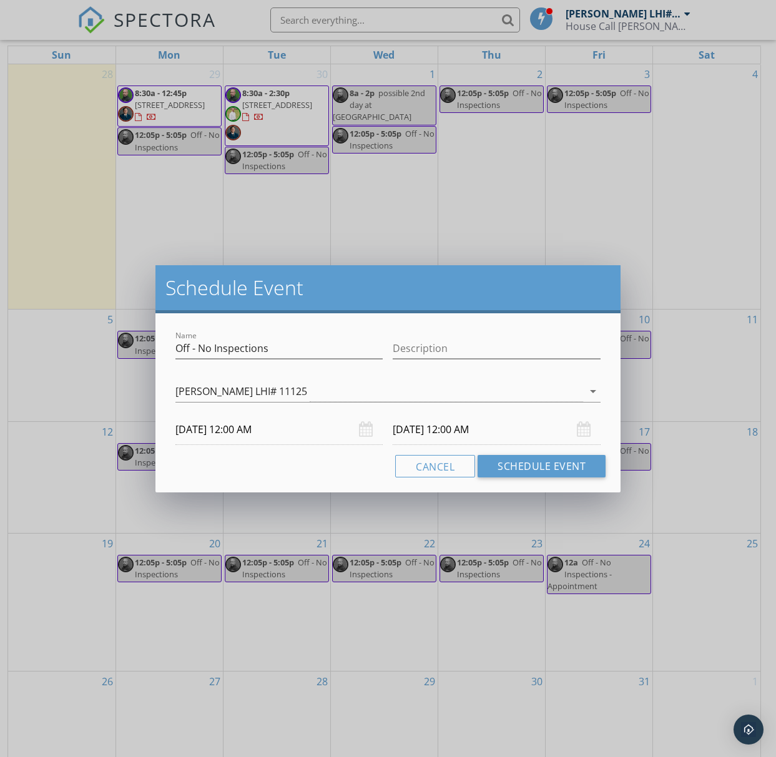
click at [249, 434] on input "10/27/2025 12:00 AM" at bounding box center [279, 429] width 208 height 31
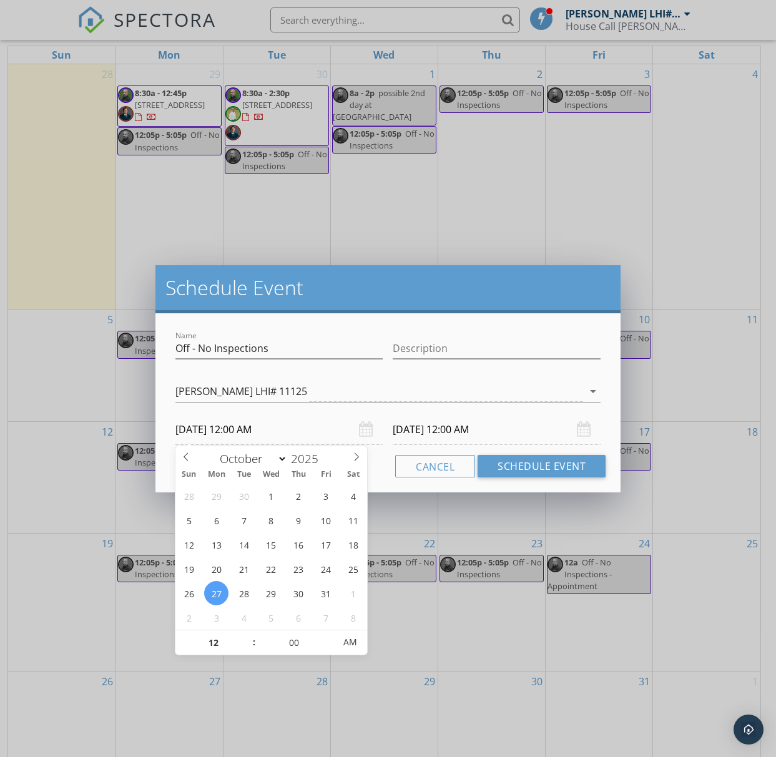
scroll to position [167, 0]
click at [295, 647] on input "00" at bounding box center [294, 642] width 77 height 25
type input "05"
type input "10/27/2025 12:05 AM"
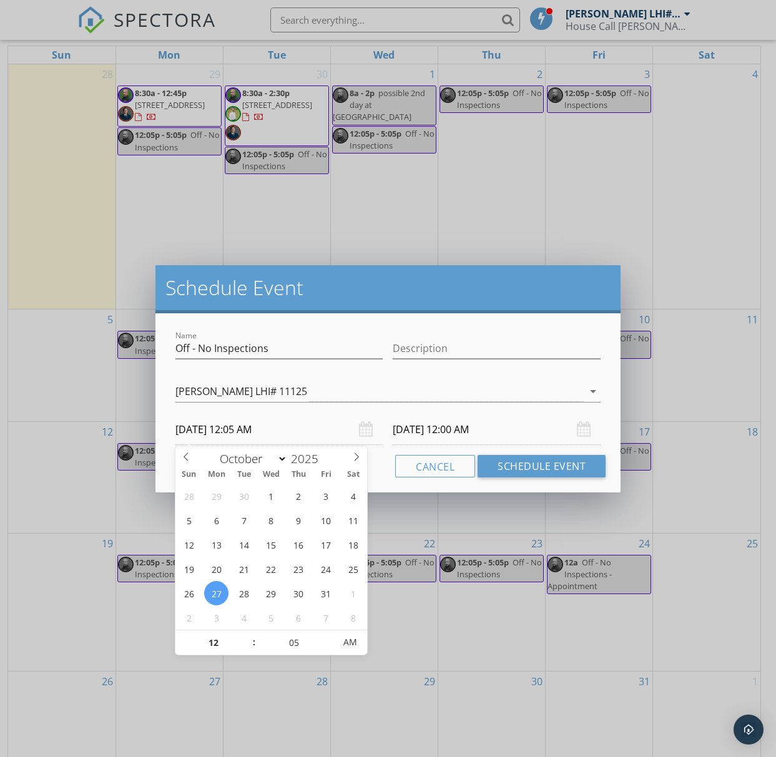
click at [433, 427] on input "10/28/2025 12:00 AM" at bounding box center [497, 429] width 208 height 31
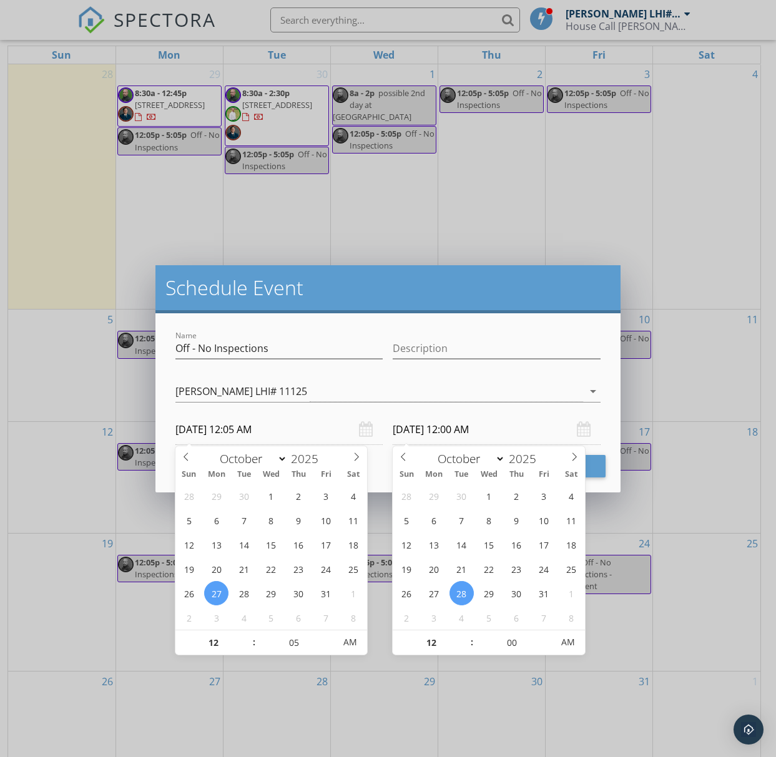
type input "05"
type input "10/27/2025 12:05 AM"
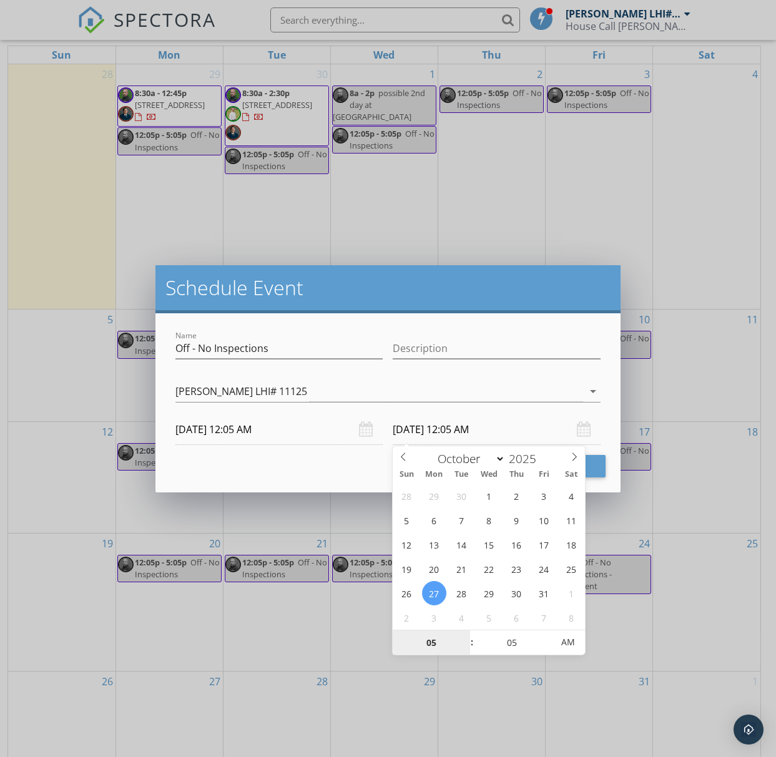
type input "05"
type input "10/27/2025 5:05 AM"
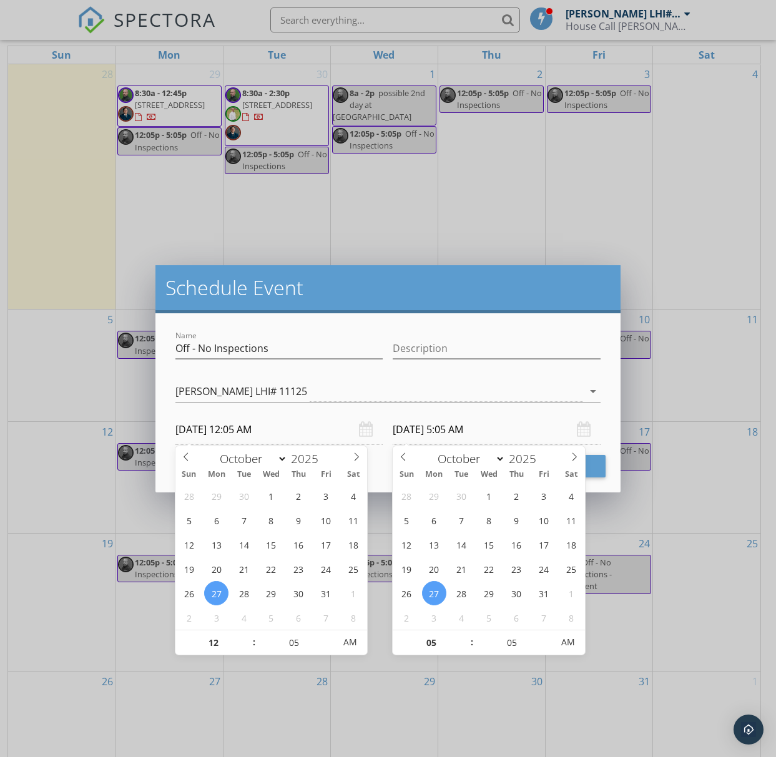
click at [253, 431] on input "10/27/2025 12:05 AM" at bounding box center [279, 429] width 208 height 31
type input "10/27/2025 12:05 PM"
type input "10/27/2025 5:05 PM"
click at [341, 640] on span "AM" at bounding box center [350, 642] width 34 height 25
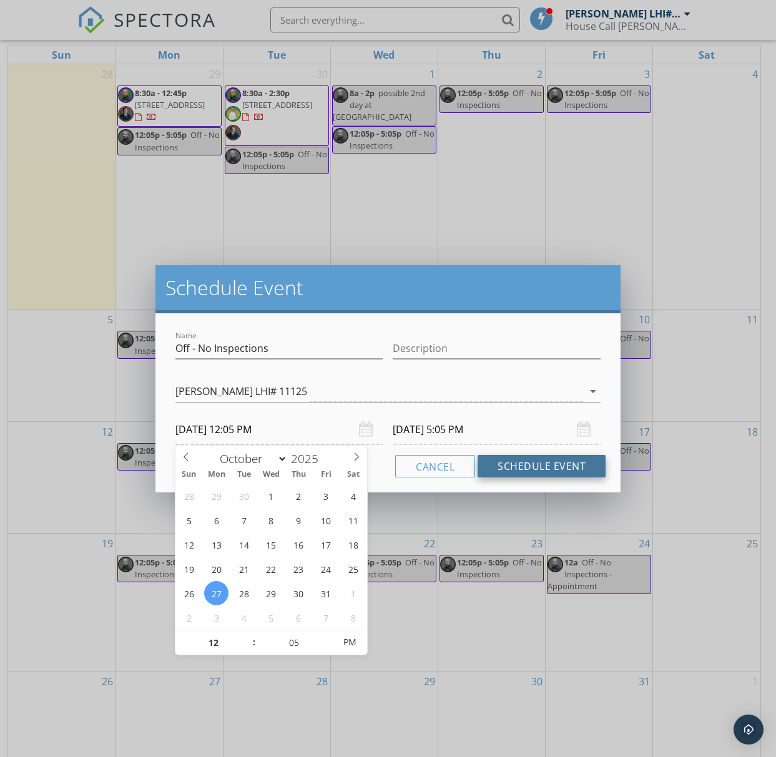
click at [533, 469] on button "Schedule Event" at bounding box center [541, 466] width 128 height 22
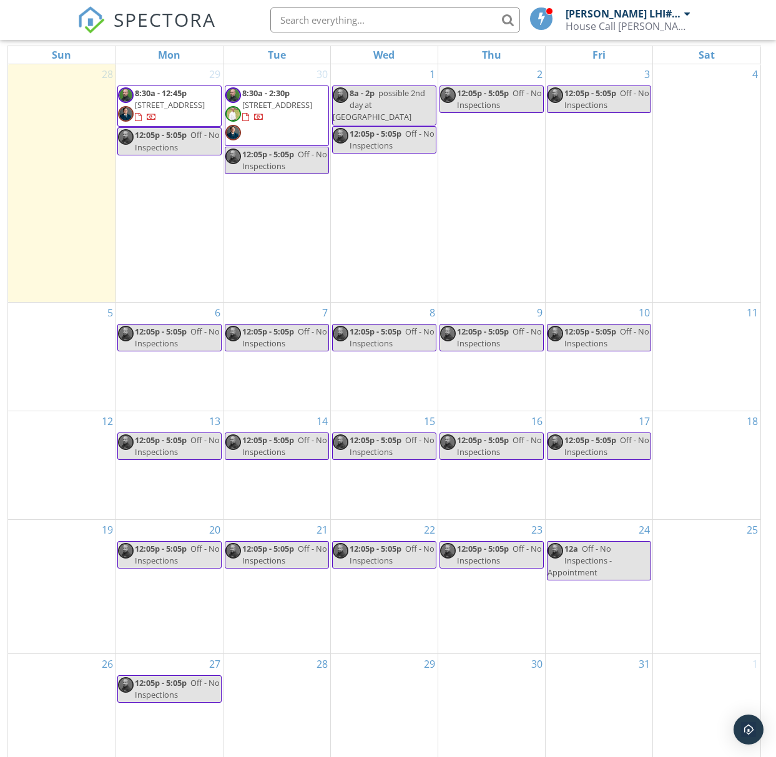
click at [268, 665] on div "28" at bounding box center [276, 707] width 107 height 107
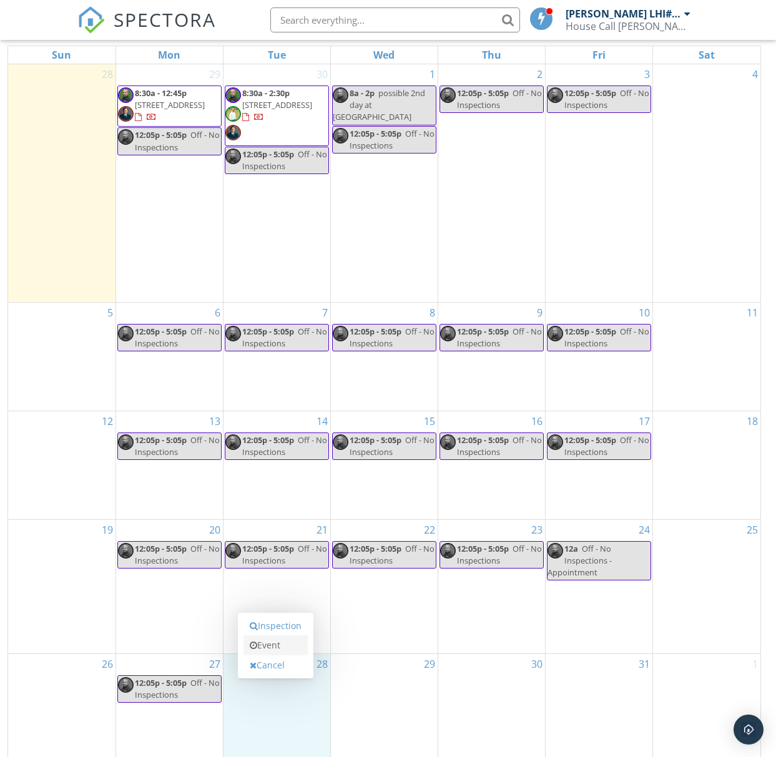
click at [274, 635] on link "Event" at bounding box center [275, 645] width 64 height 20
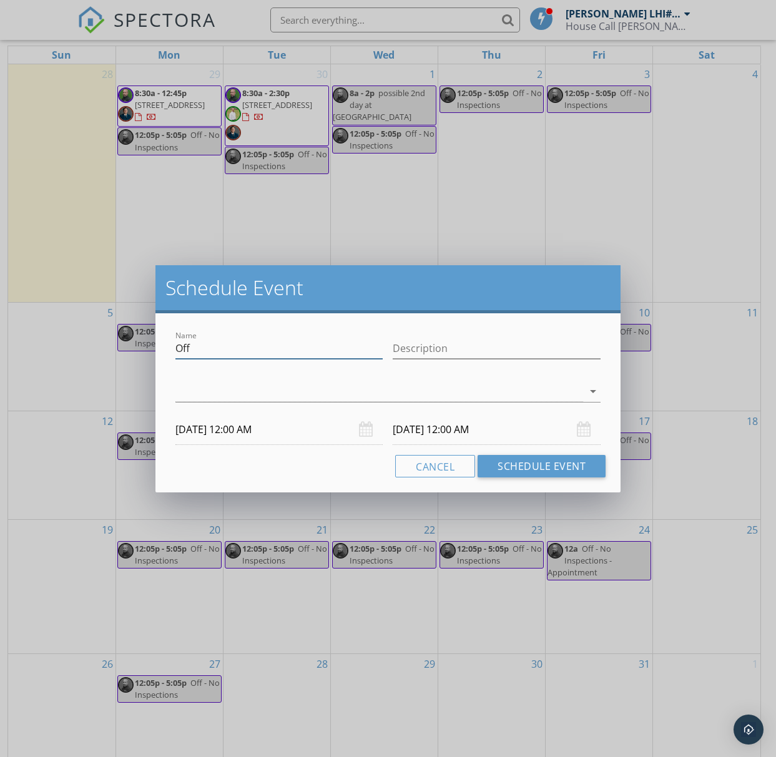
click at [230, 349] on input "Off" at bounding box center [279, 348] width 208 height 21
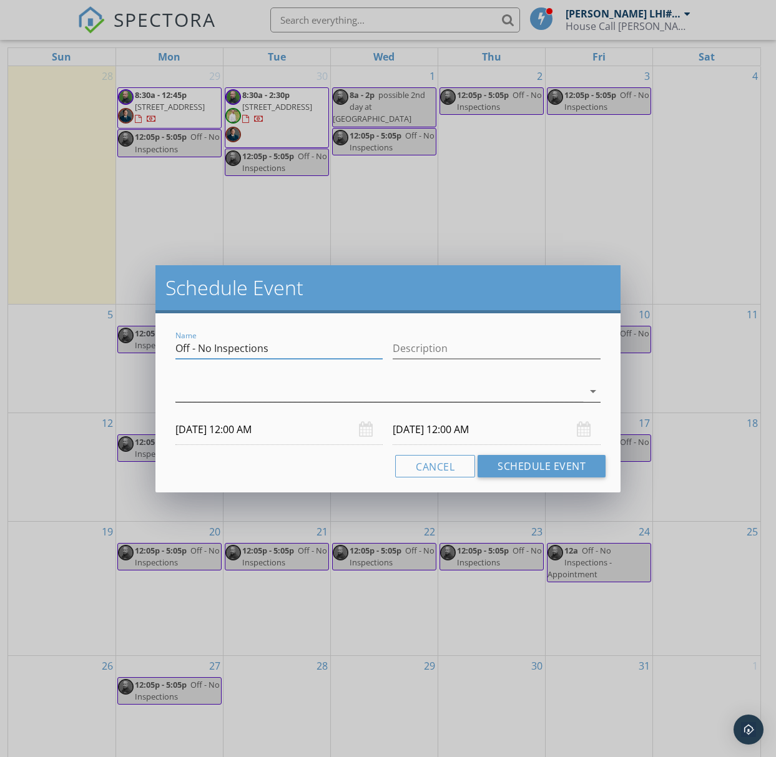
type input "Off - No Inspections"
click at [574, 393] on div at bounding box center [379, 391] width 408 height 21
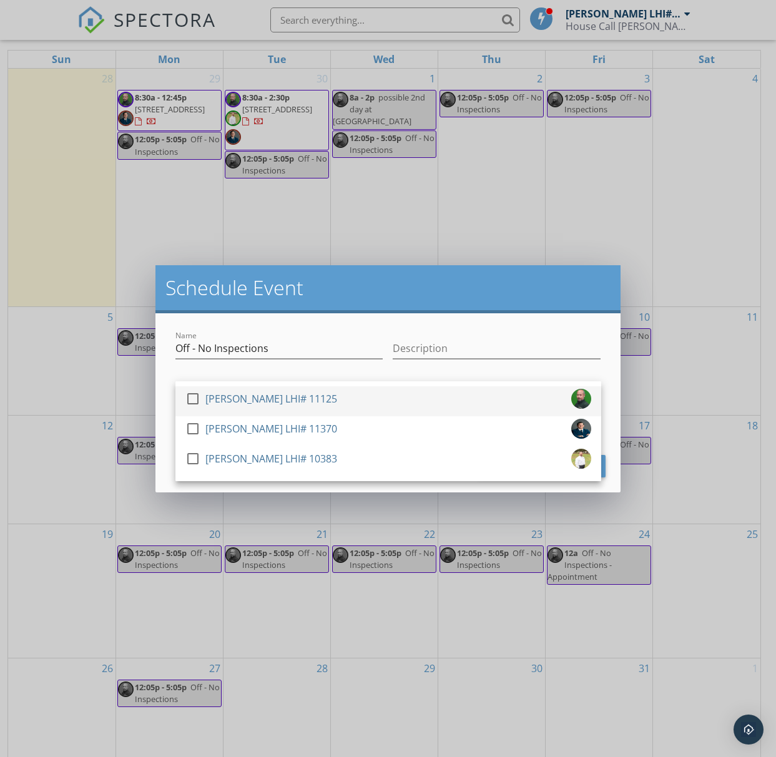
click at [210, 397] on div "[PERSON_NAME] LHI# 11125" at bounding box center [271, 399] width 132 height 20
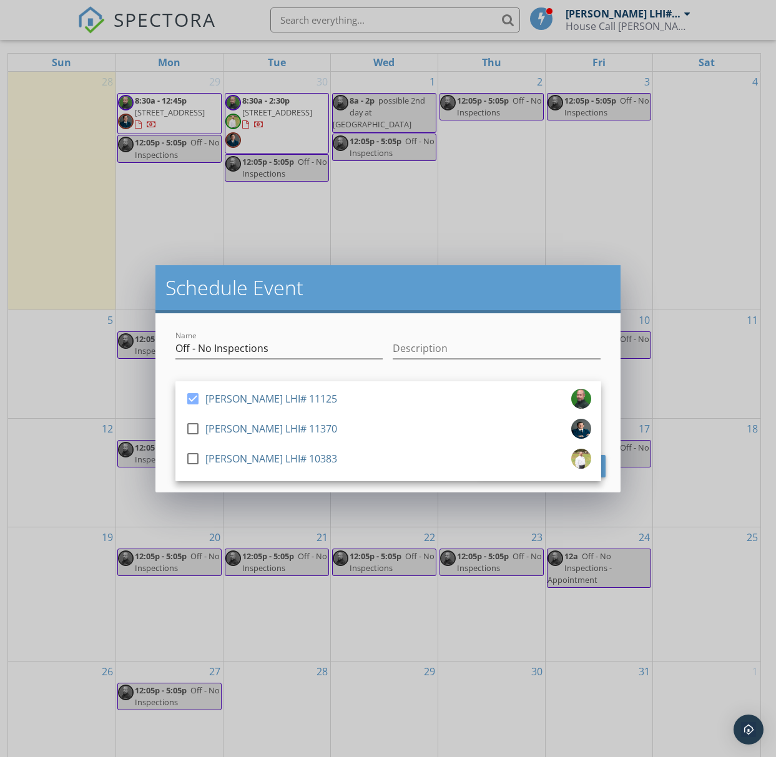
click at [166, 432] on div "Name Off - No Inspections Description check_box Stanley Holliday LHI# 11125 che…" at bounding box center [388, 402] width 466 height 179
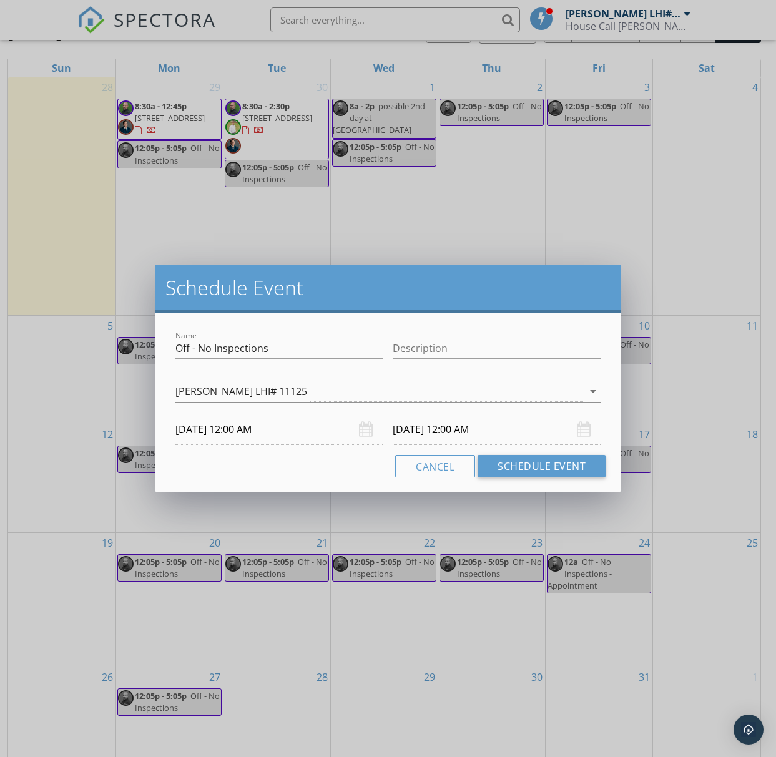
scroll to position [152, 0]
click at [251, 429] on input "10/28/2025 12:00 AM" at bounding box center [279, 429] width 208 height 31
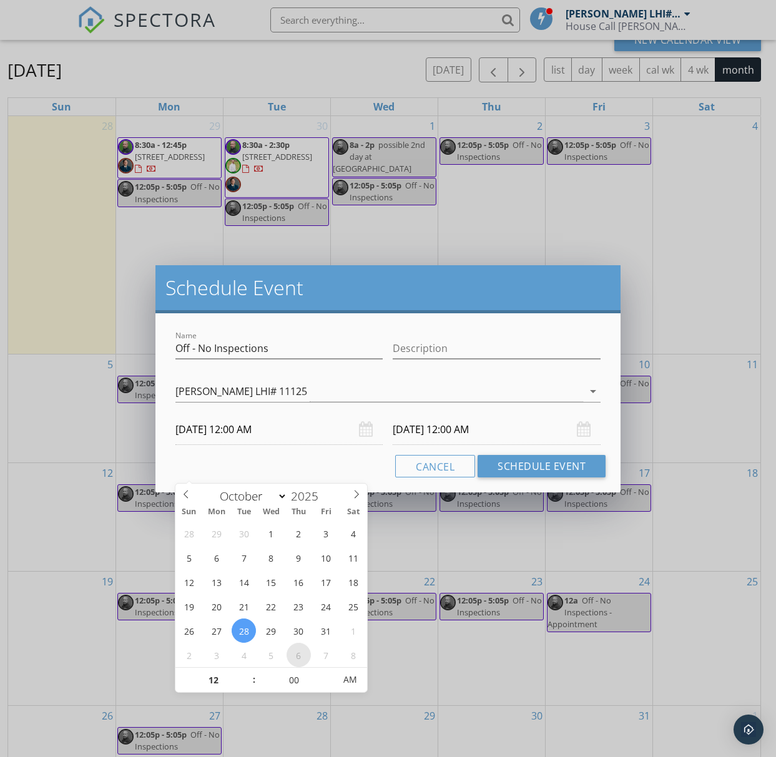
scroll to position [114, 1]
click at [300, 685] on input "00" at bounding box center [294, 680] width 77 height 25
type input "05"
type input "10/28/2025 12:05 AM"
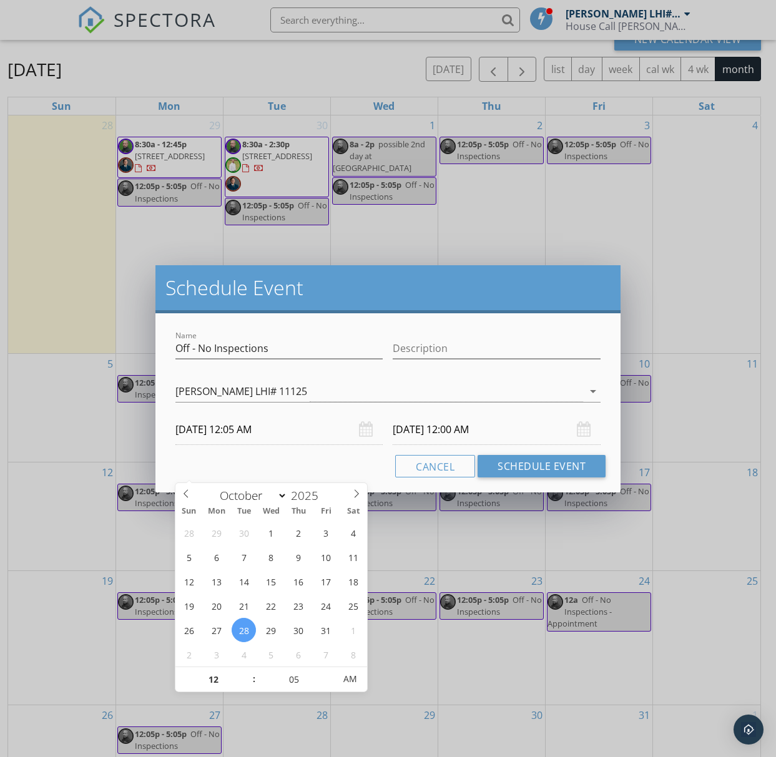
click at [446, 427] on input "10/29/2025 12:00 AM" at bounding box center [497, 429] width 208 height 31
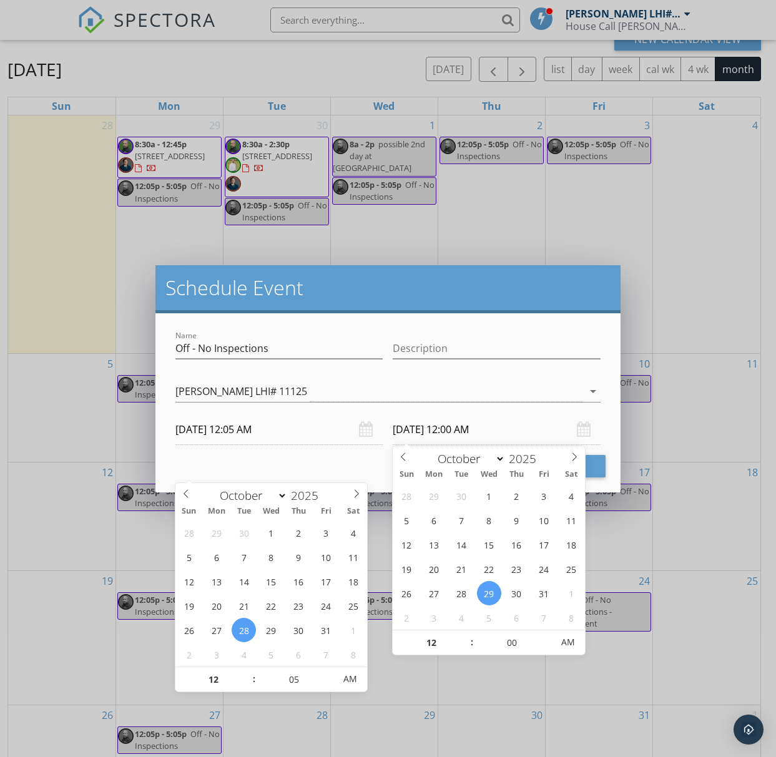
type input "05"
type input "10/28/2025 12:05 AM"
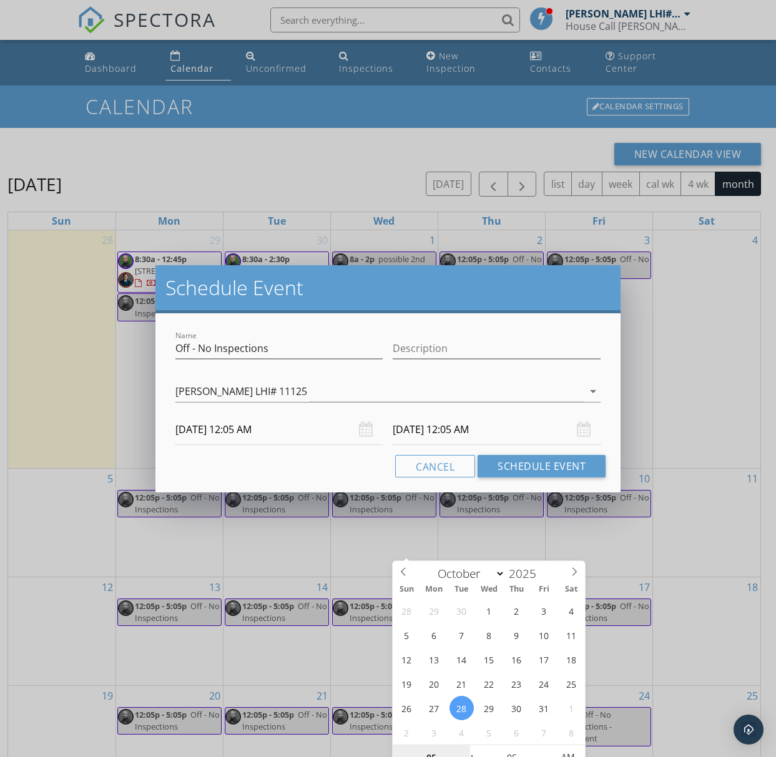
scroll to position [0, 0]
type input "05"
type input "10/28/2025 5:05 AM"
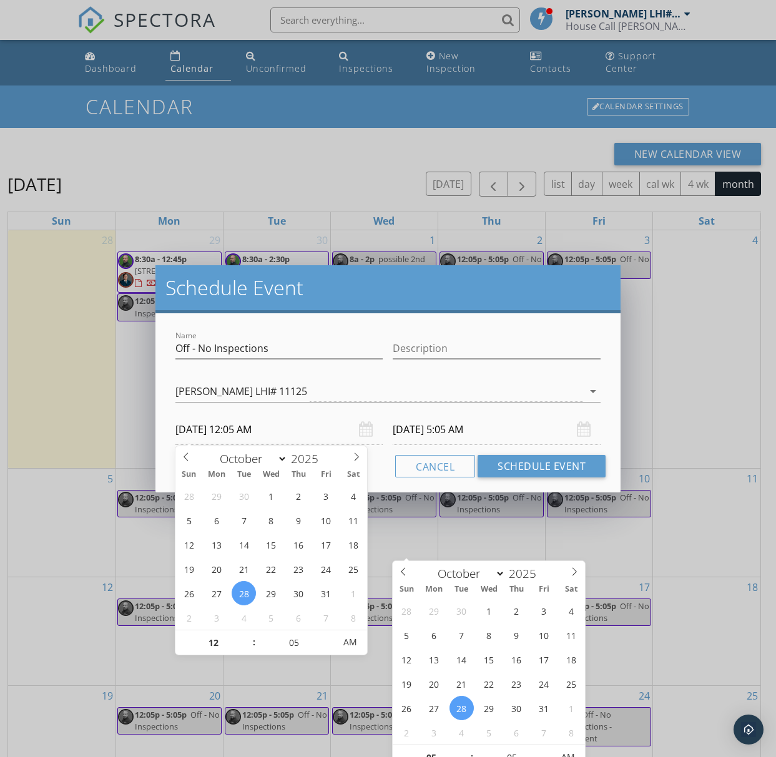
click at [261, 436] on input "10/28/2025 12:05 AM" at bounding box center [279, 429] width 208 height 31
type input "10/28/2025 12:05 PM"
type input "10/28/2025 5:05 PM"
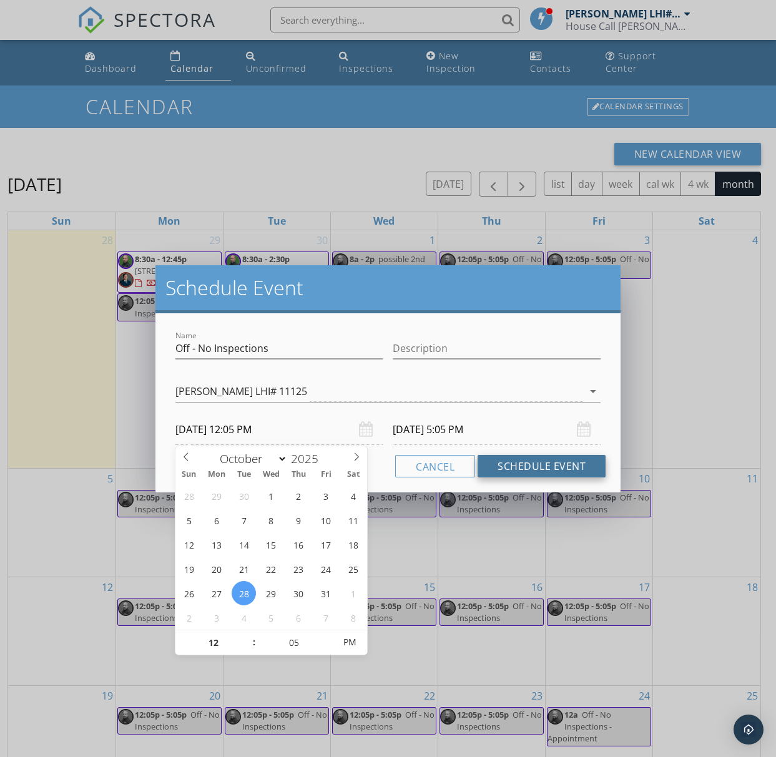
click at [550, 459] on button "Schedule Event" at bounding box center [541, 466] width 128 height 22
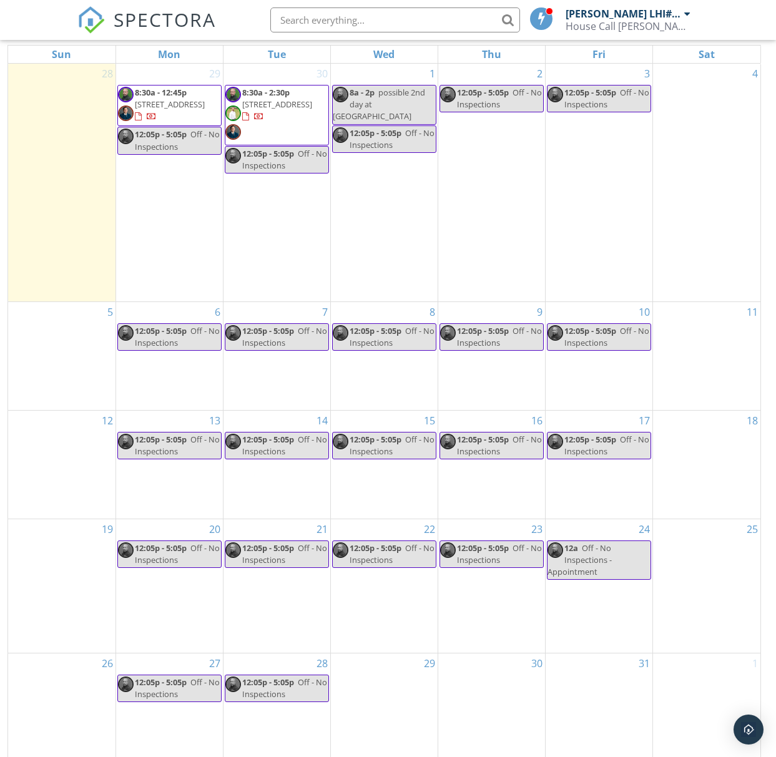
scroll to position [166, 0]
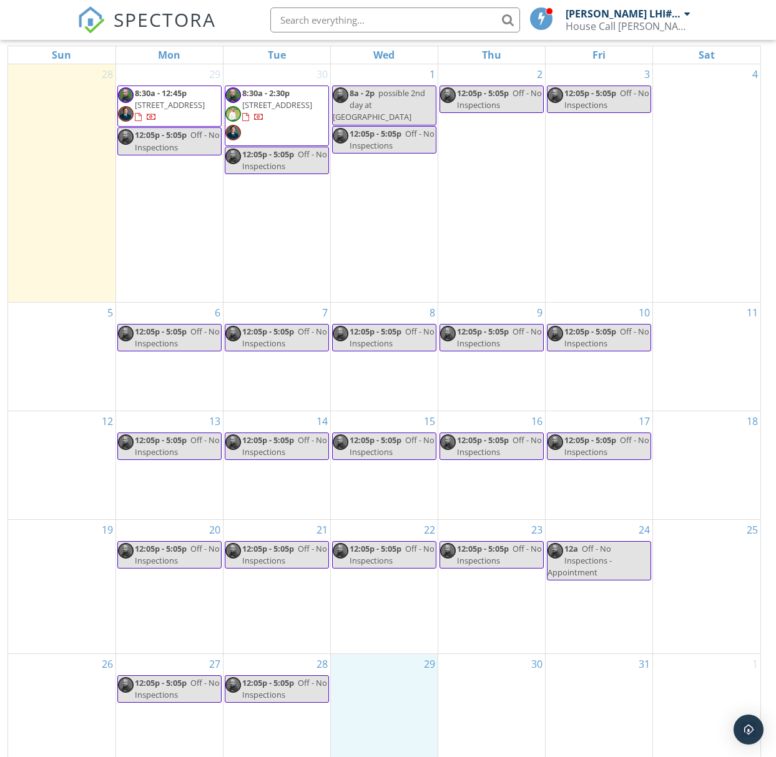
click at [374, 656] on div "29" at bounding box center [384, 707] width 107 height 107
click at [376, 627] on link "Event" at bounding box center [383, 637] width 64 height 20
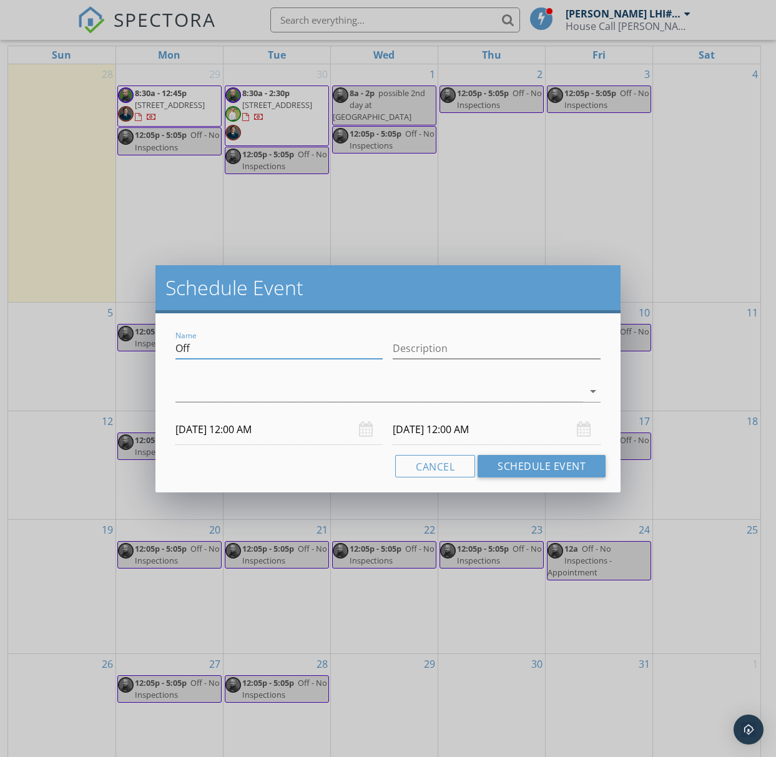
click at [234, 347] on input "Off" at bounding box center [279, 348] width 208 height 21
type input "Off - No Inspections"
click at [593, 389] on icon "arrow_drop_down" at bounding box center [592, 391] width 15 height 15
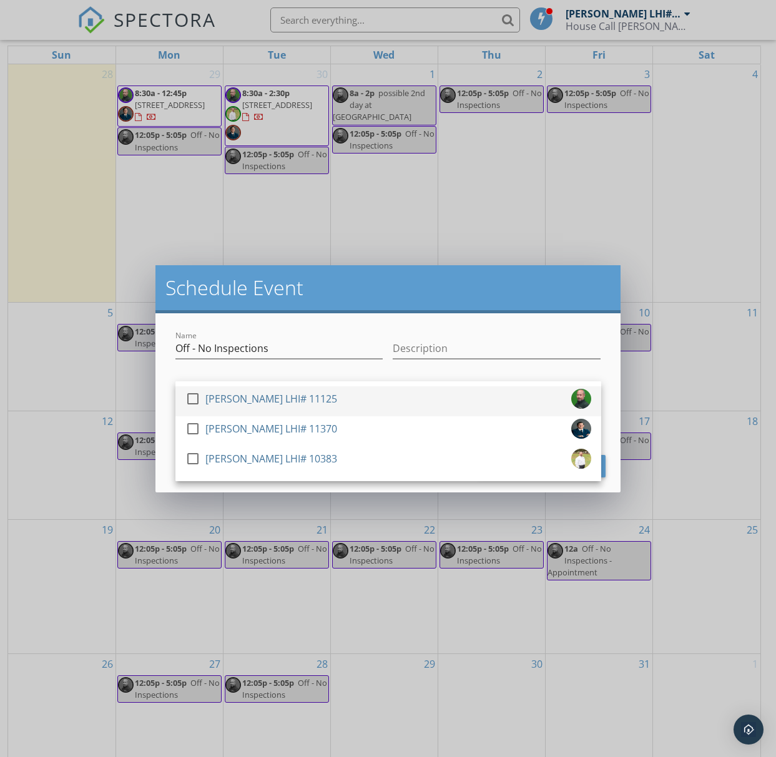
click at [241, 394] on div "[PERSON_NAME] LHI# 11125" at bounding box center [271, 399] width 132 height 20
click at [163, 439] on div "Name Off - No Inspections Description check_box Stanley Holliday LHI# 11125 che…" at bounding box center [388, 402] width 466 height 179
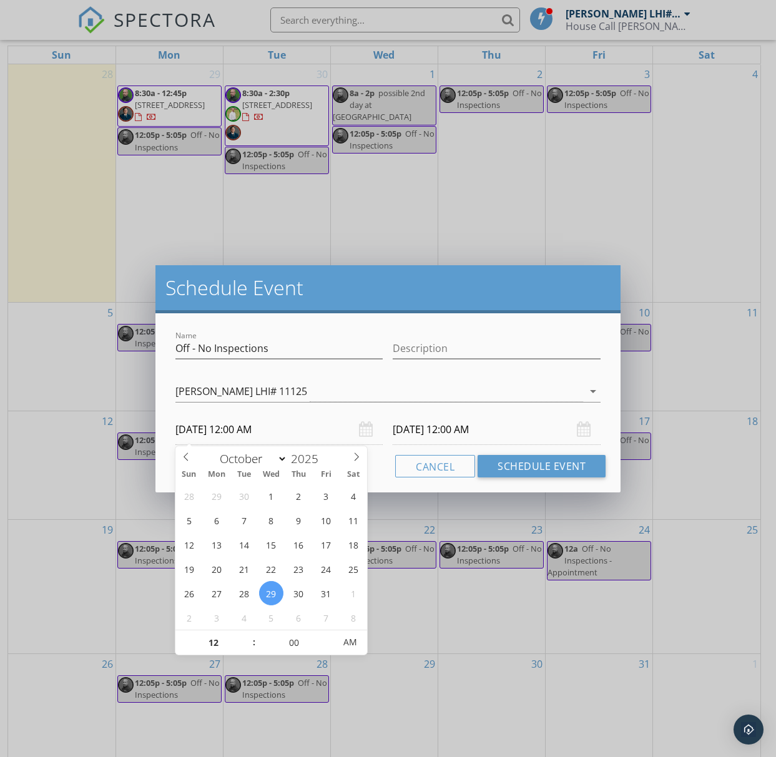
click at [246, 435] on input "10/29/2025 12:00 AM" at bounding box center [279, 429] width 208 height 31
click at [288, 645] on input "00" at bounding box center [294, 642] width 77 height 25
type input "05"
type input "10/29/2025 12:05 AM"
click at [438, 422] on input "10/30/2025 12:00 AM" at bounding box center [497, 429] width 208 height 31
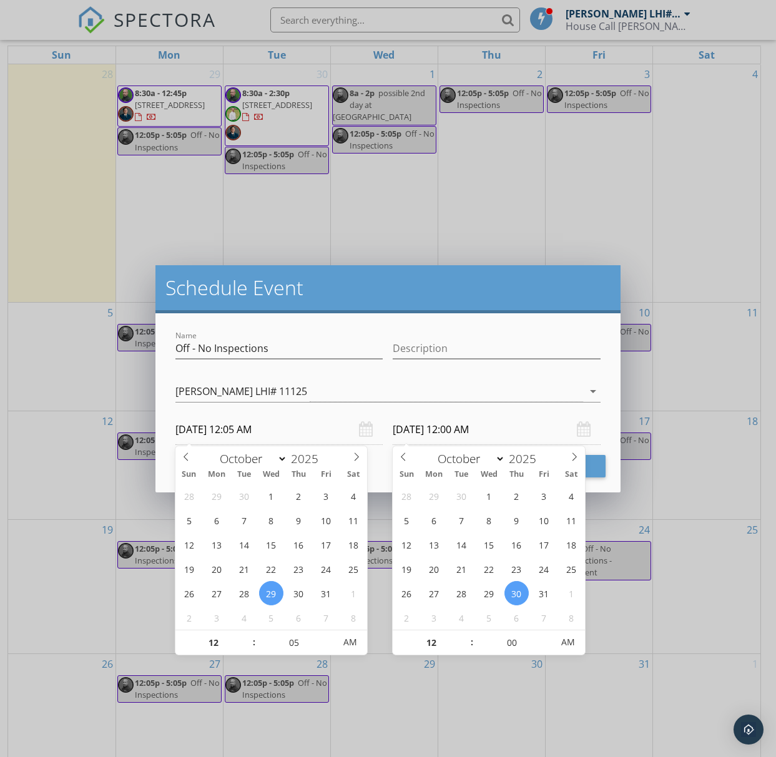
type input "05"
type input "10/29/2025 12:05 AM"
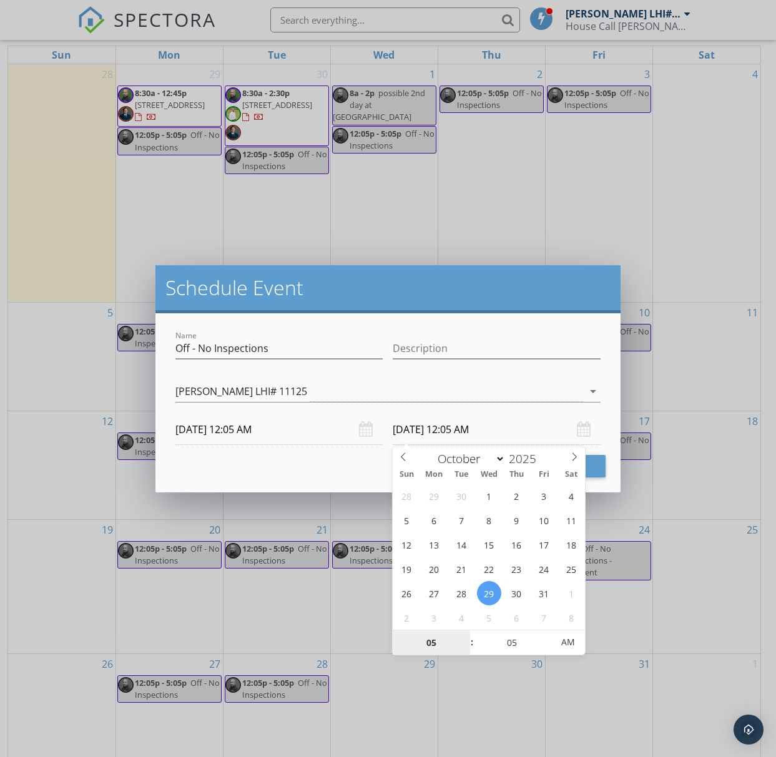
type input "05"
type input "10/29/2025 5:05 AM"
click at [258, 424] on input "10/29/2025 12:05 AM" at bounding box center [279, 429] width 208 height 31
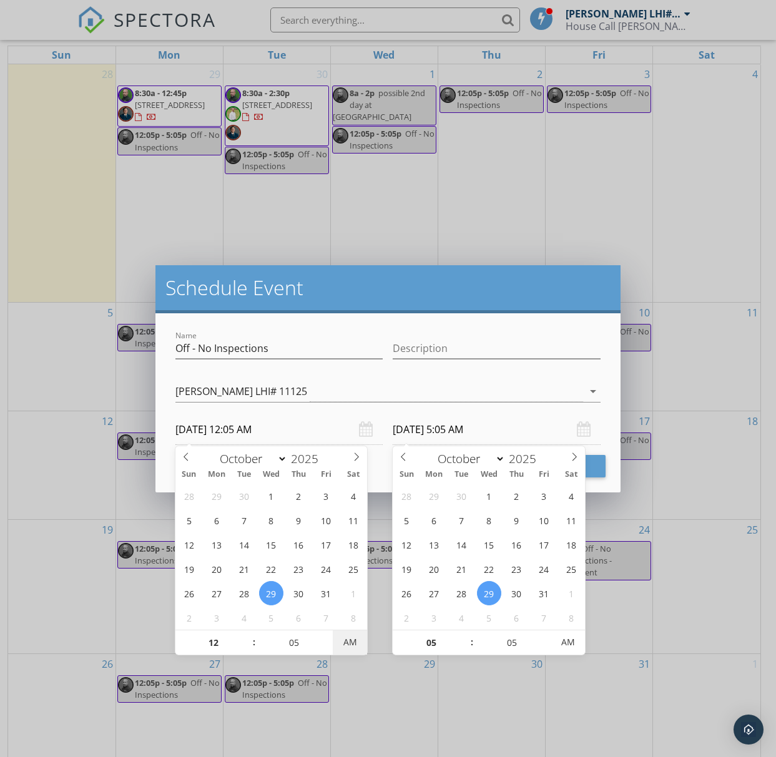
type input "10/29/2025 12:05 PM"
type input "10/29/2025 5:05 PM"
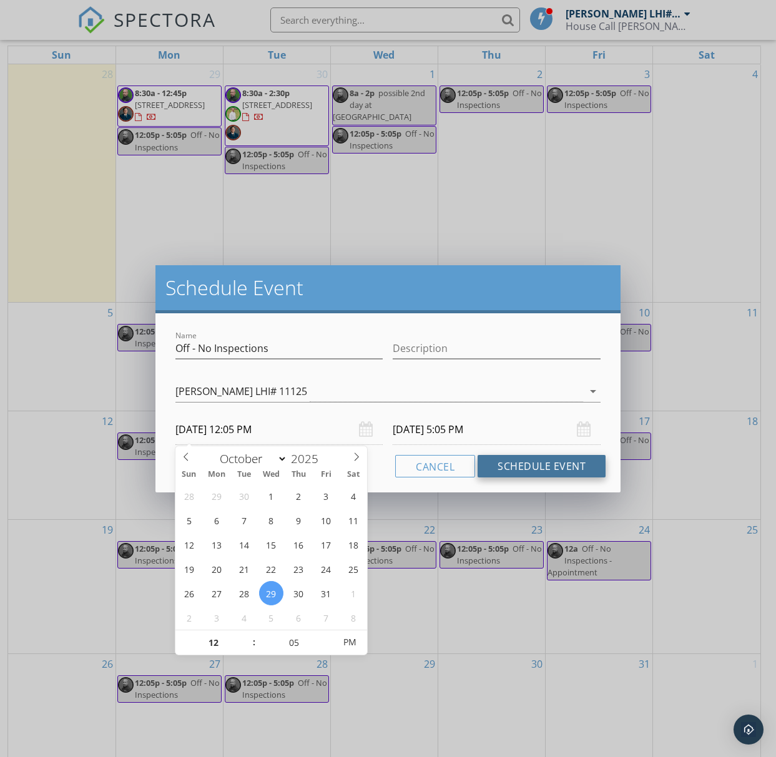
click at [535, 469] on button "Schedule Event" at bounding box center [541, 466] width 128 height 22
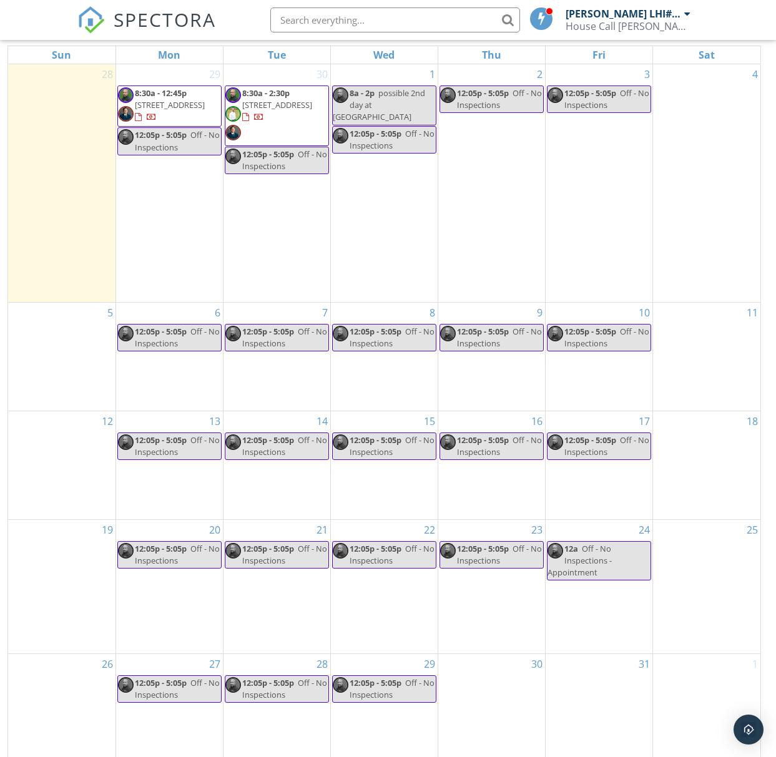
click at [487, 654] on div "30" at bounding box center [491, 707] width 107 height 107
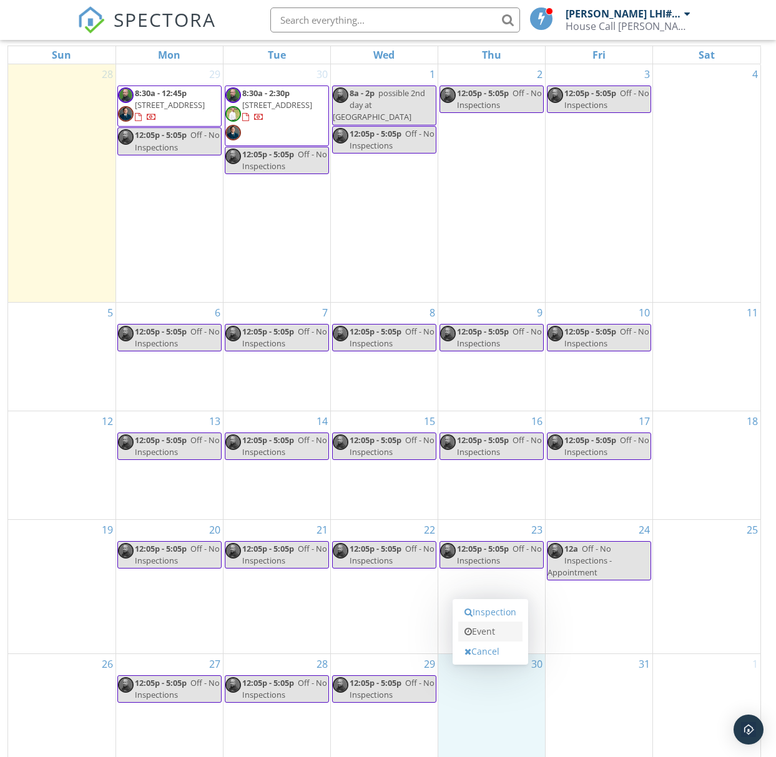
click at [479, 622] on link "Event" at bounding box center [490, 632] width 64 height 20
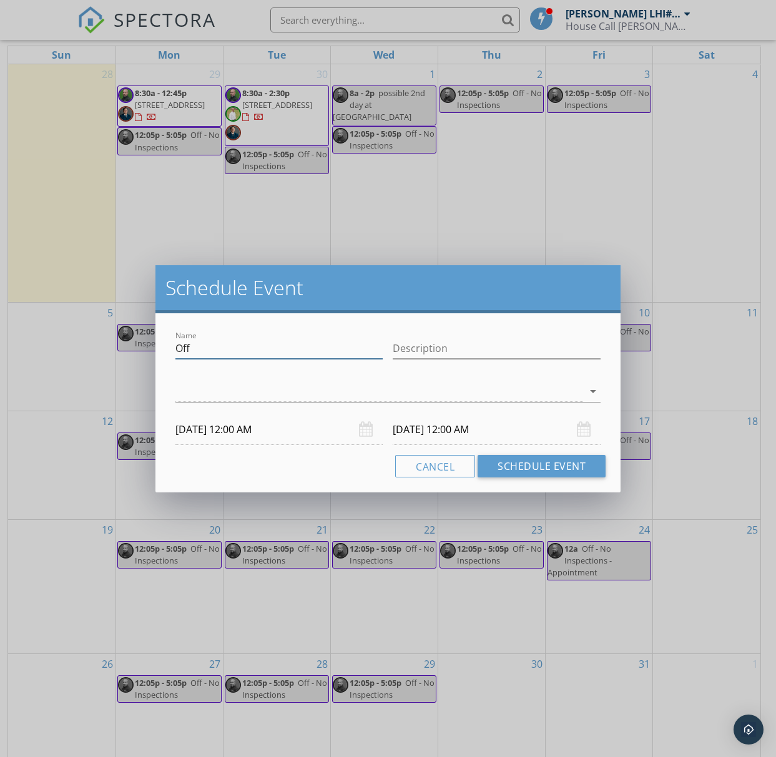
click at [232, 344] on input "Off" at bounding box center [279, 348] width 208 height 21
type input "Off - No Inspections"
click at [588, 388] on icon "arrow_drop_down" at bounding box center [592, 391] width 15 height 15
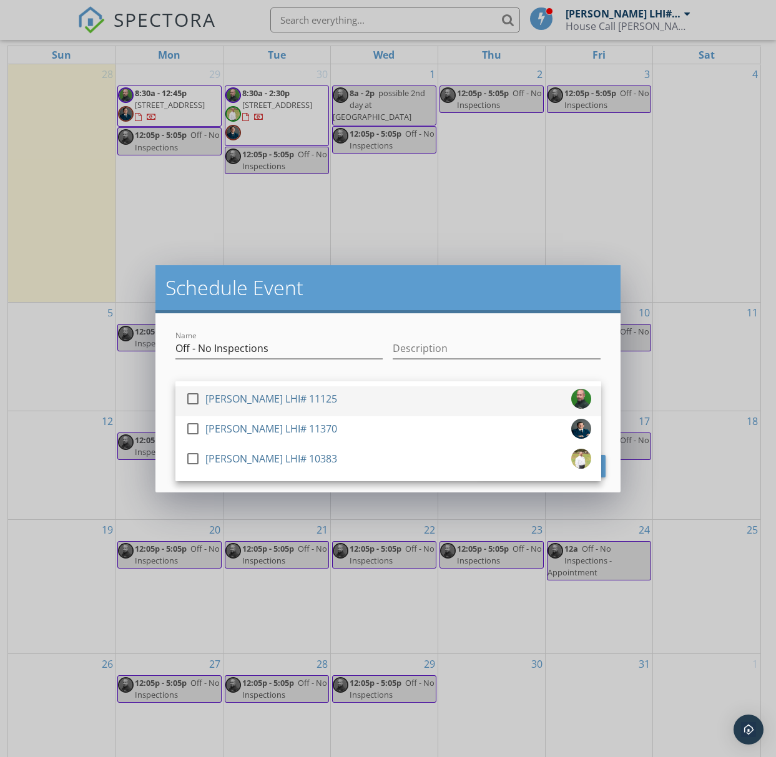
click at [286, 396] on div "[PERSON_NAME] LHI# 11125" at bounding box center [271, 399] width 132 height 20
click at [170, 409] on div "check_box Stanley Holliday LHI# 11125 check_box_outline_blank Brandon Peltier L…" at bounding box center [388, 392] width 436 height 43
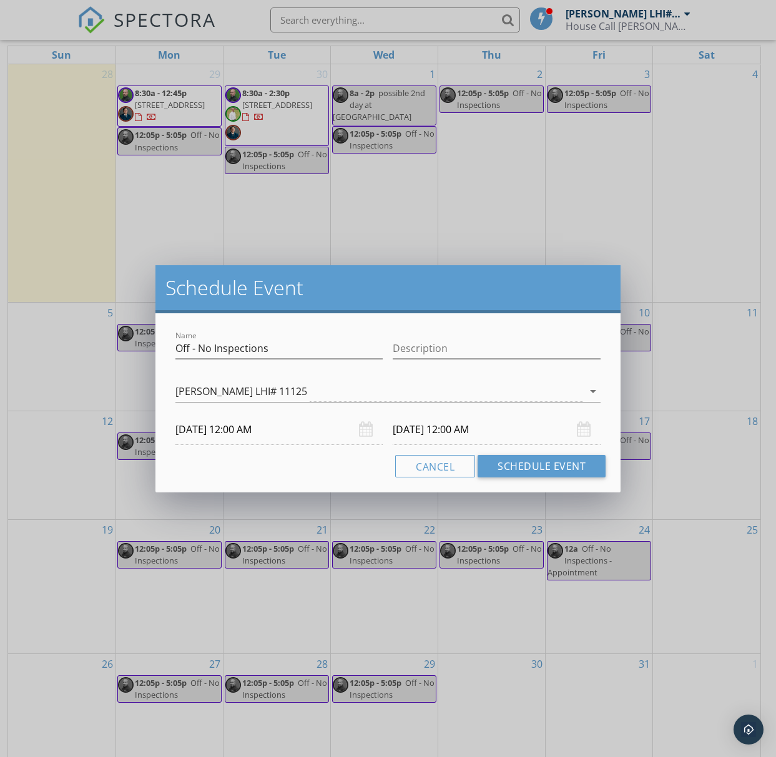
click at [227, 426] on input "10/30/2025 12:00 AM" at bounding box center [279, 429] width 208 height 31
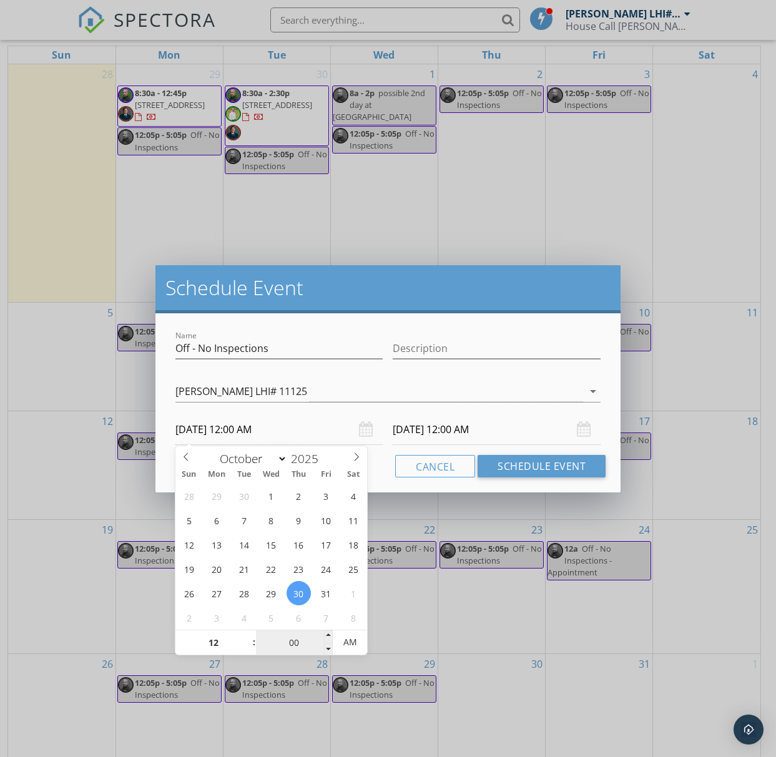
click at [300, 641] on input "00" at bounding box center [294, 642] width 77 height 25
type input "05"
type input "10/30/2025 12:05 AM"
click at [426, 427] on input "10/31/2025 12:00 AM" at bounding box center [497, 429] width 208 height 31
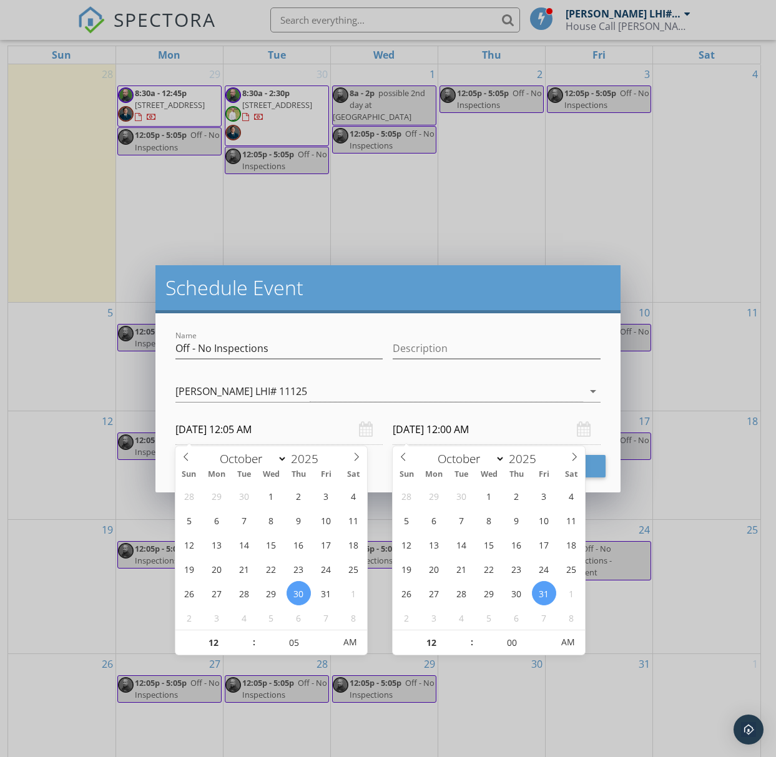
type input "05"
type input "10/30/2025 12:05 AM"
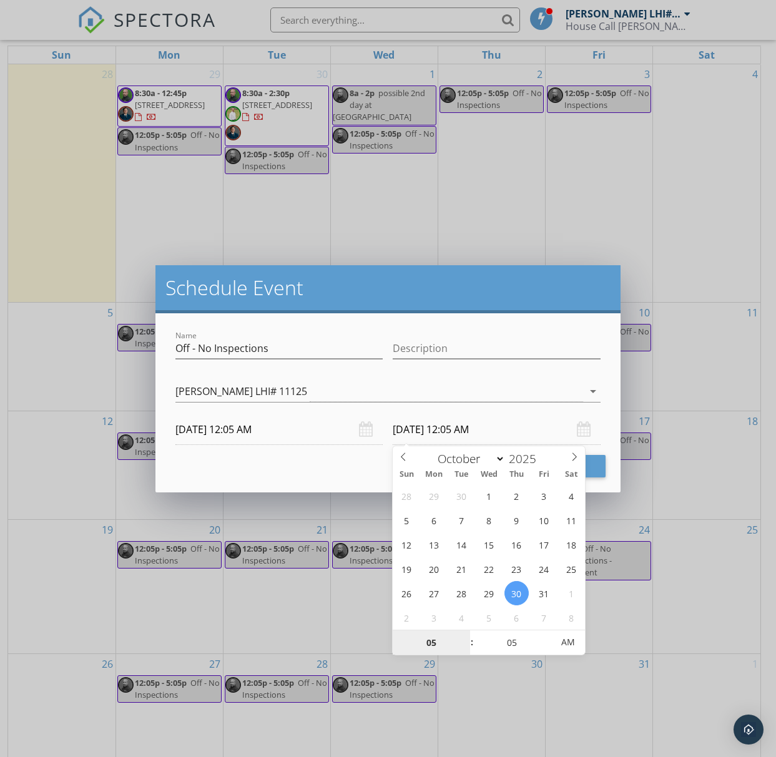
type input "05"
type input "10/30/2025 5:05 AM"
click at [218, 433] on input "10/30/2025 12:05 AM" at bounding box center [279, 429] width 208 height 31
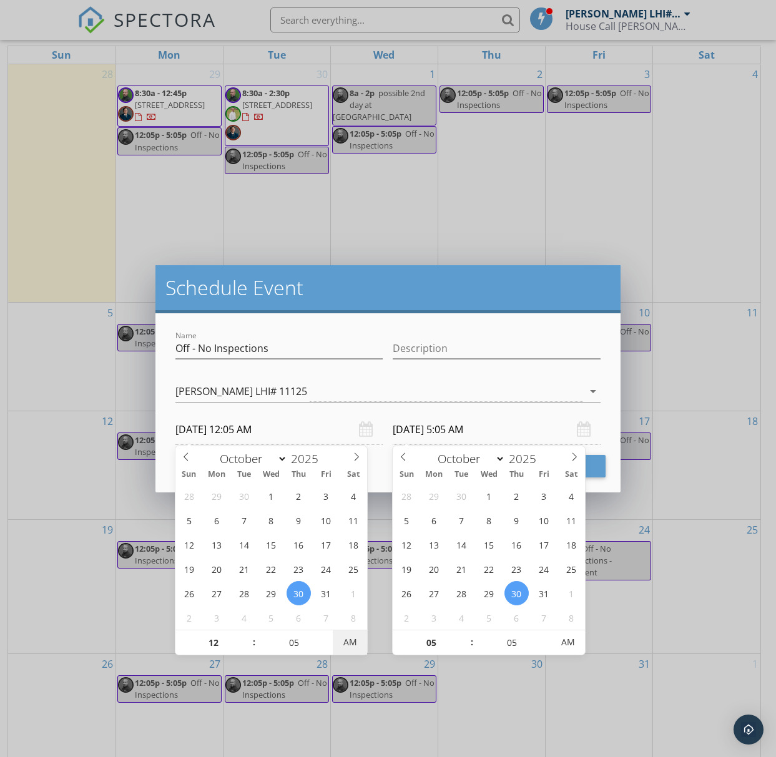
type input "10/30/2025 12:05 PM"
type input "10/30/2025 5:05 PM"
click at [346, 648] on span "AM" at bounding box center [350, 642] width 34 height 25
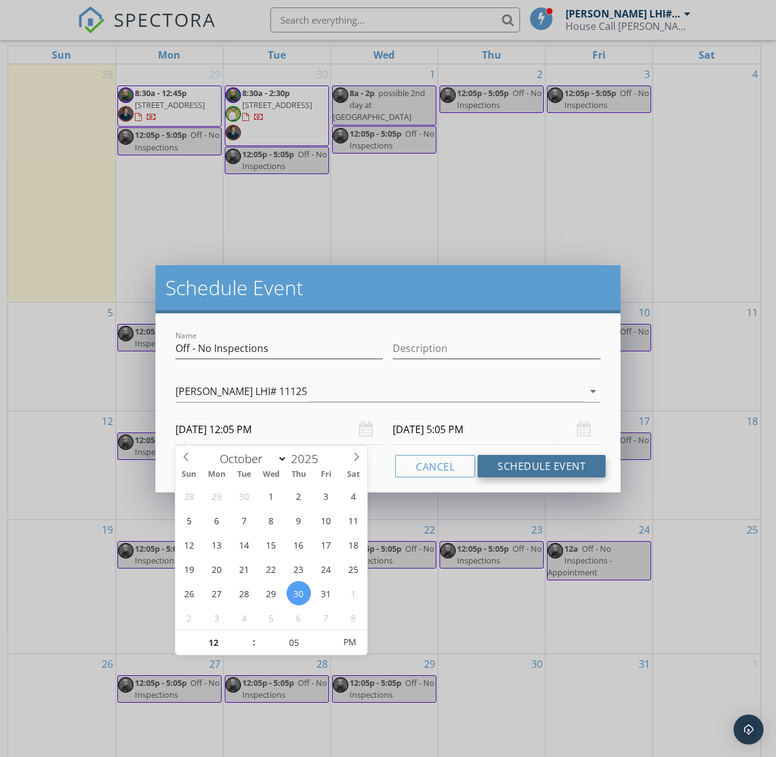
click at [524, 473] on button "Schedule Event" at bounding box center [541, 466] width 128 height 22
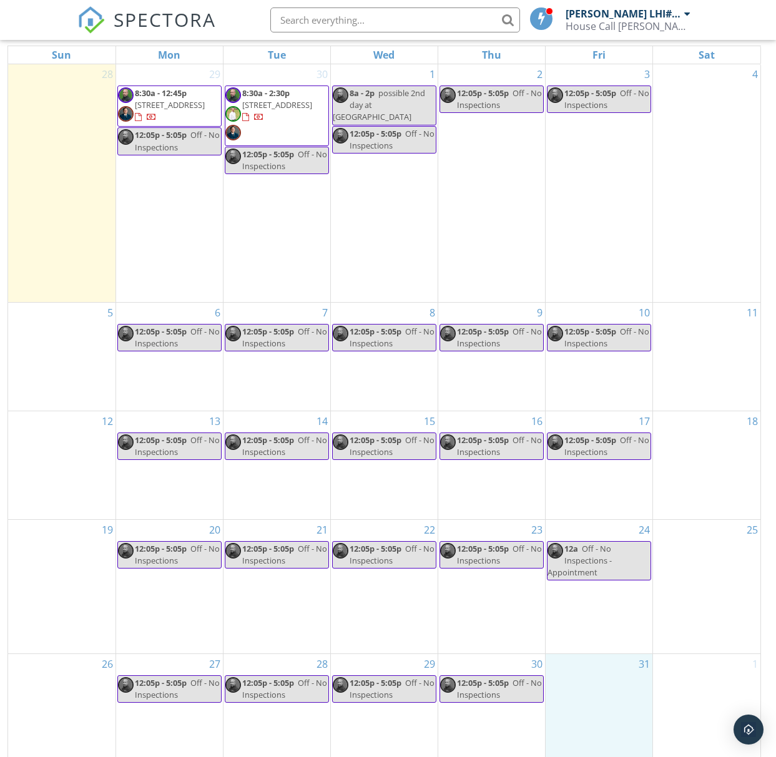
click at [582, 663] on div "31" at bounding box center [598, 707] width 107 height 107
click at [599, 633] on link "Event" at bounding box center [597, 643] width 64 height 20
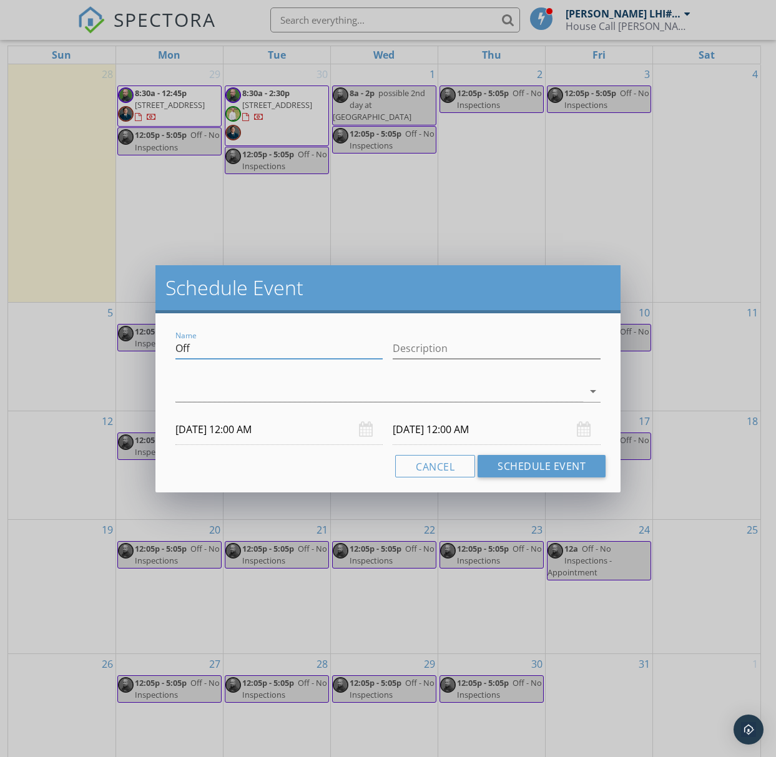
click at [197, 346] on input "Off" at bounding box center [279, 348] width 208 height 21
type input "Off - No Inspections"
click at [530, 391] on div at bounding box center [379, 391] width 408 height 21
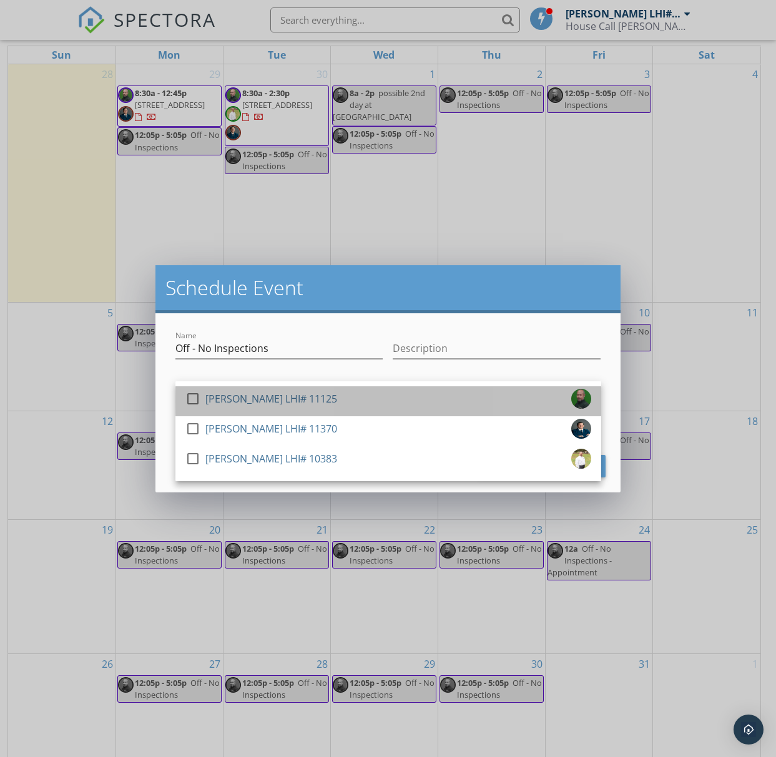
drag, startPoint x: 329, startPoint y: 397, endPoint x: 305, endPoint y: 398, distance: 23.7
click at [328, 397] on div "[PERSON_NAME] LHI# 11125" at bounding box center [271, 399] width 132 height 20
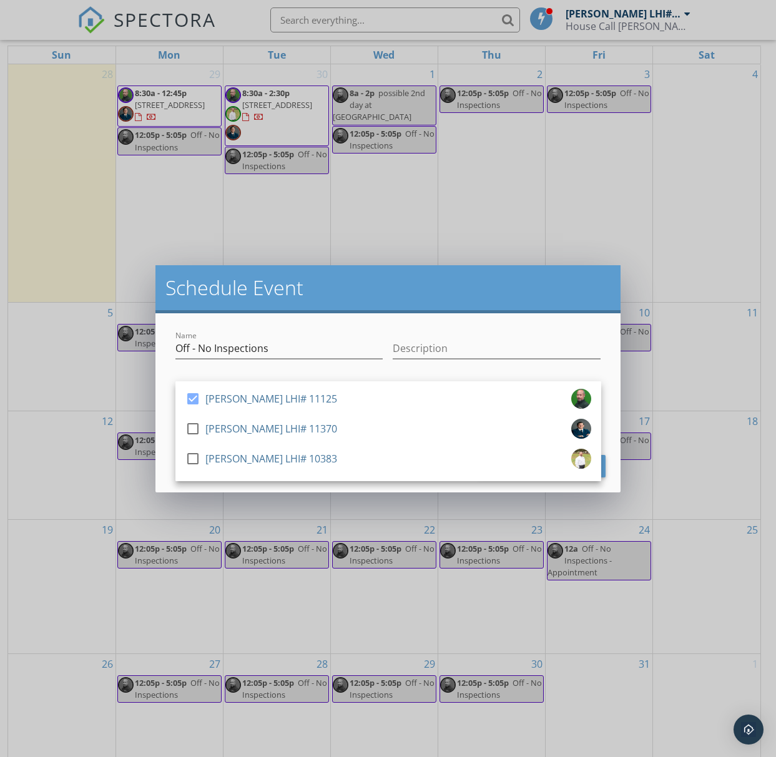
click at [166, 432] on div "Name Off - No Inspections Description check_box Stanley Holliday LHI# 11125 che…" at bounding box center [388, 402] width 466 height 179
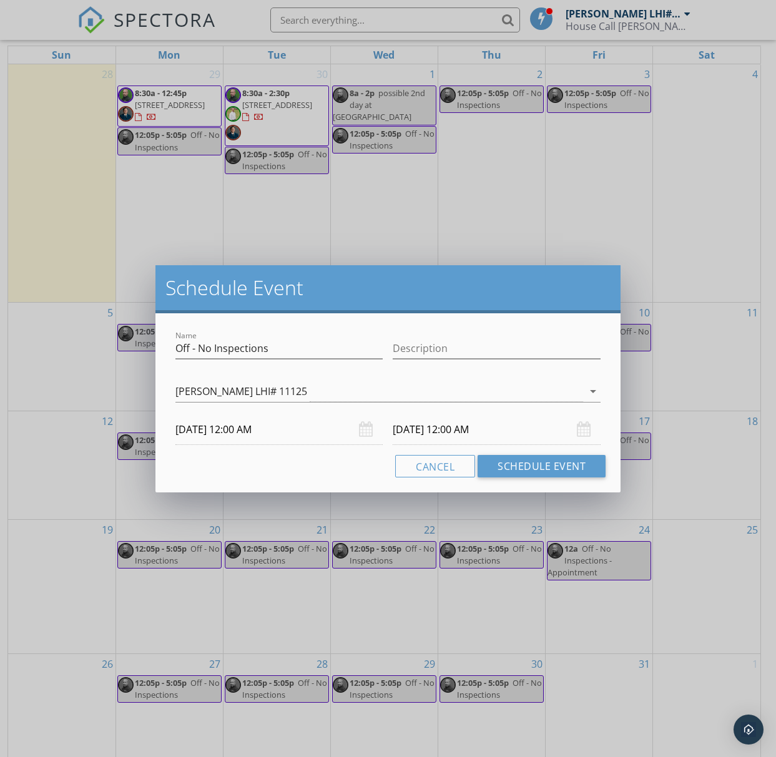
click at [239, 428] on input "10/31/2025 12:00 AM" at bounding box center [279, 429] width 208 height 31
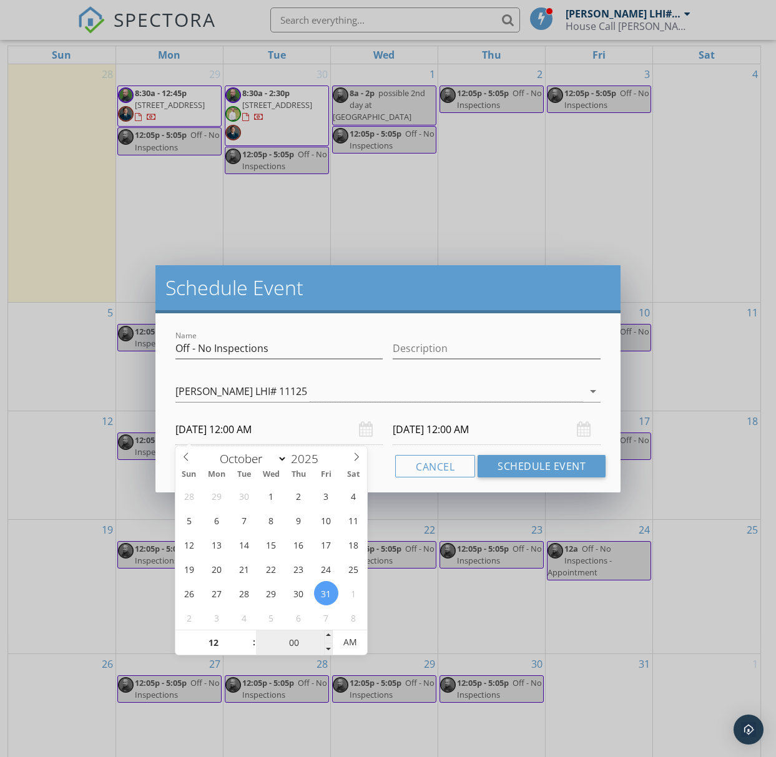
click at [298, 646] on input "00" at bounding box center [294, 642] width 77 height 25
type input "05"
type input "10/31/2025 12:05 AM"
click at [436, 431] on input "11/01/2025 12:00 AM" at bounding box center [497, 429] width 208 height 31
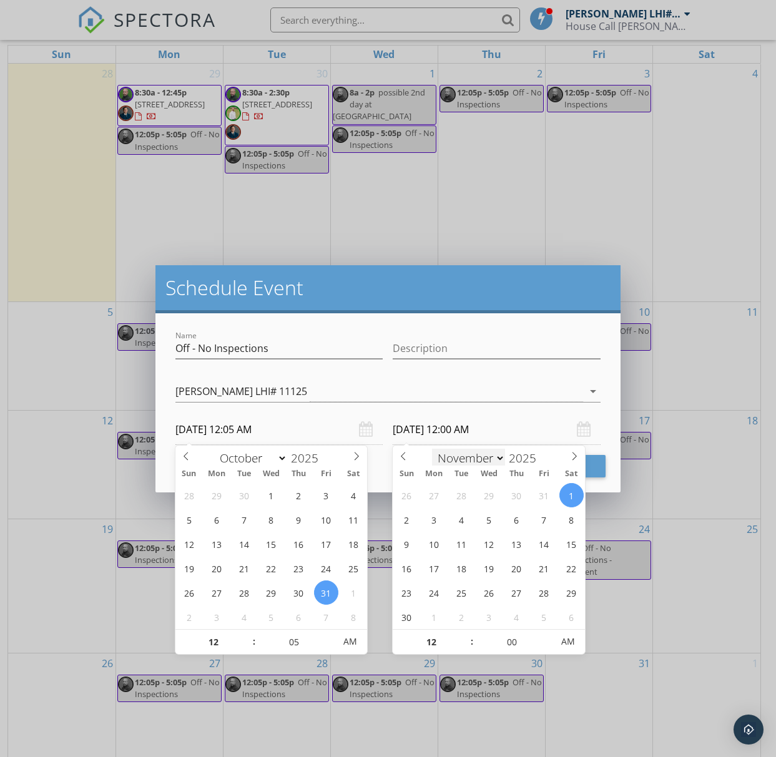
type input "05"
type input "11/01/2025 12:05 AM"
select select "9"
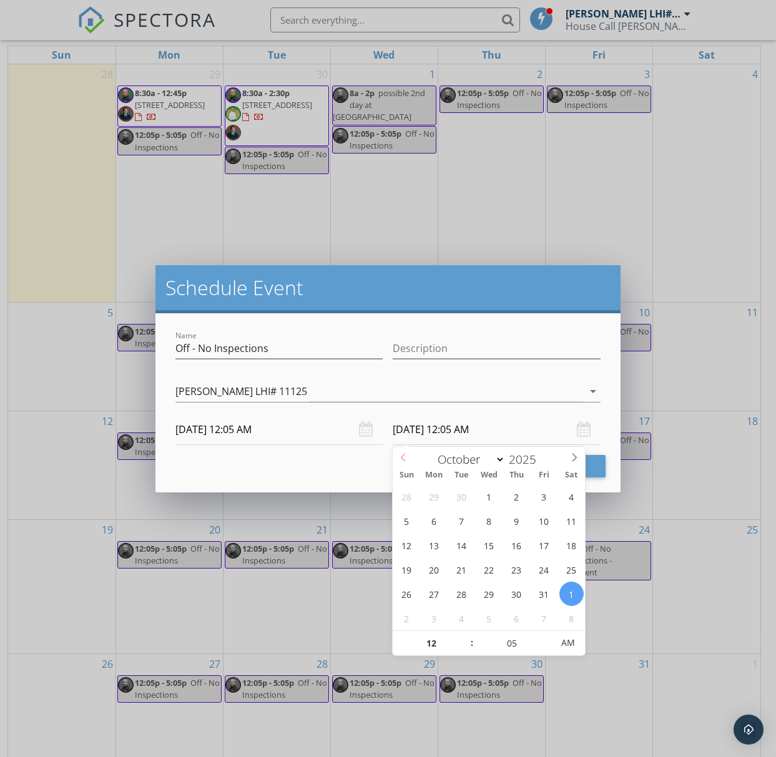
click at [407, 462] on span at bounding box center [403, 455] width 21 height 17
type input "10/31/2025 12:05 AM"
type input "05"
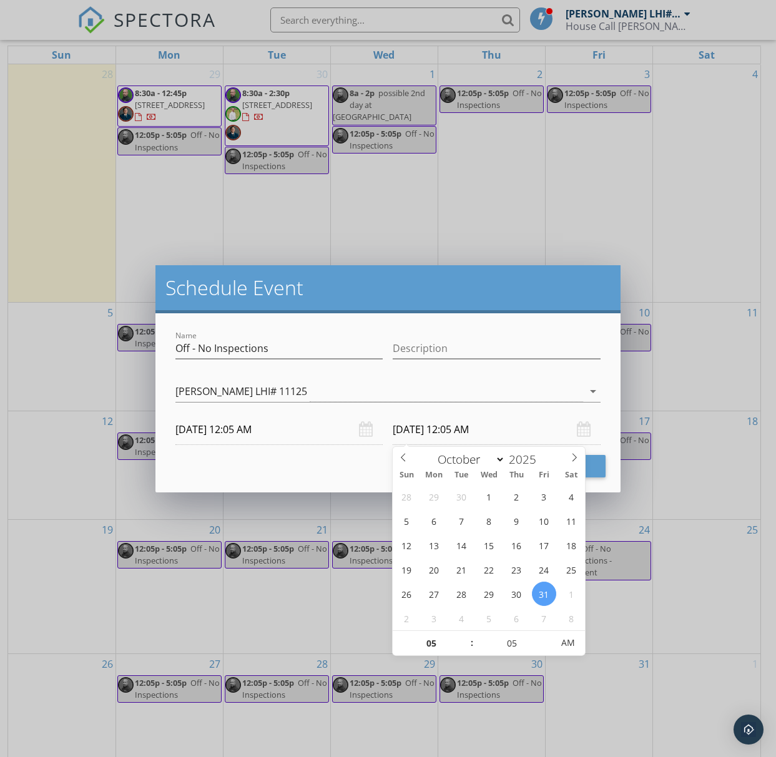
type input "10/31/2025 5:05 AM"
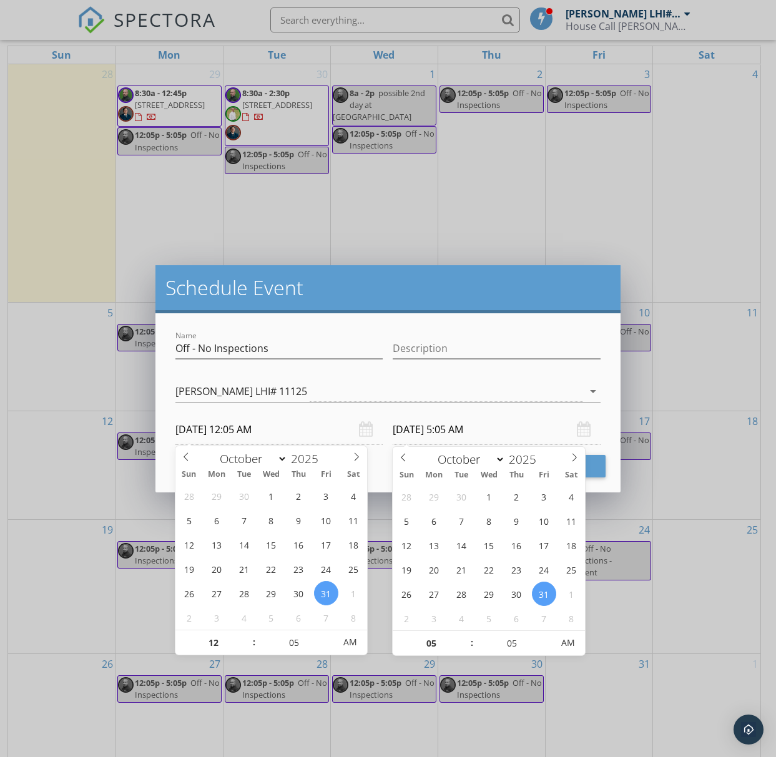
click at [255, 432] on input "10/31/2025 12:05 AM" at bounding box center [279, 429] width 208 height 31
type input "10/31/2025 12:05 PM"
type input "10/31/2025 5:05 PM"
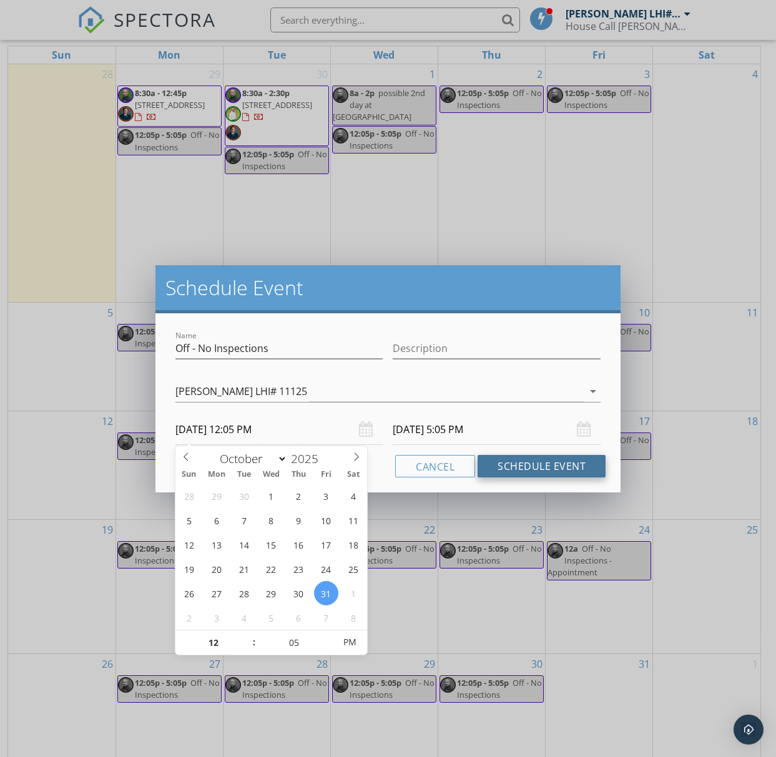
click at [530, 469] on button "Schedule Event" at bounding box center [541, 466] width 128 height 22
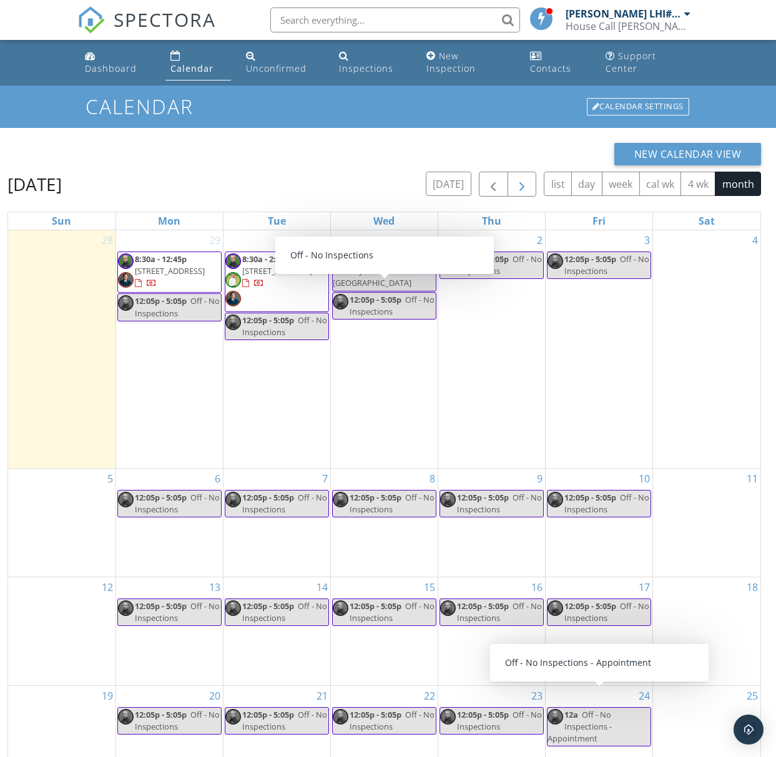
scroll to position [0, 0]
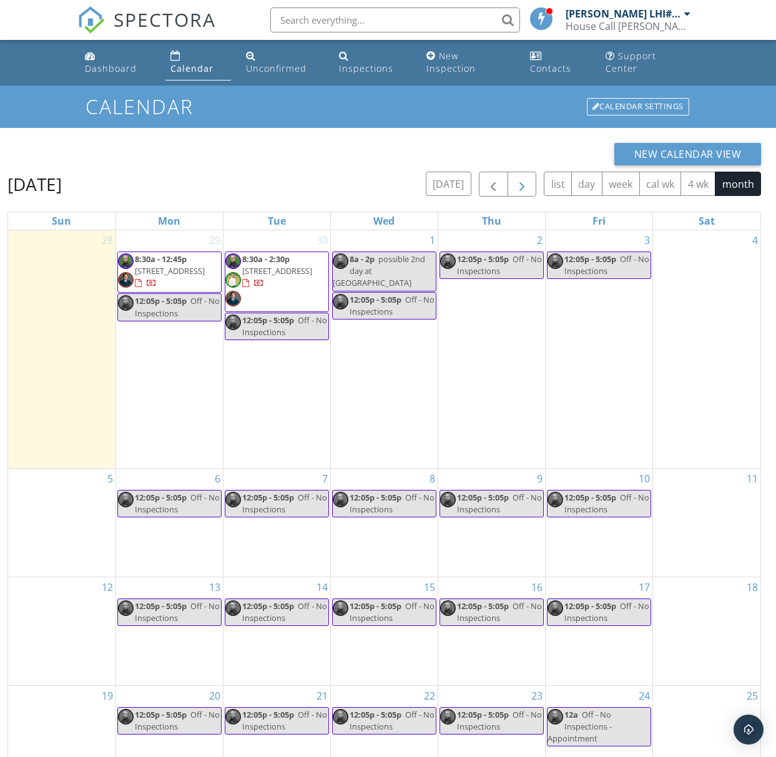
click at [525, 177] on span "button" at bounding box center [521, 184] width 15 height 15
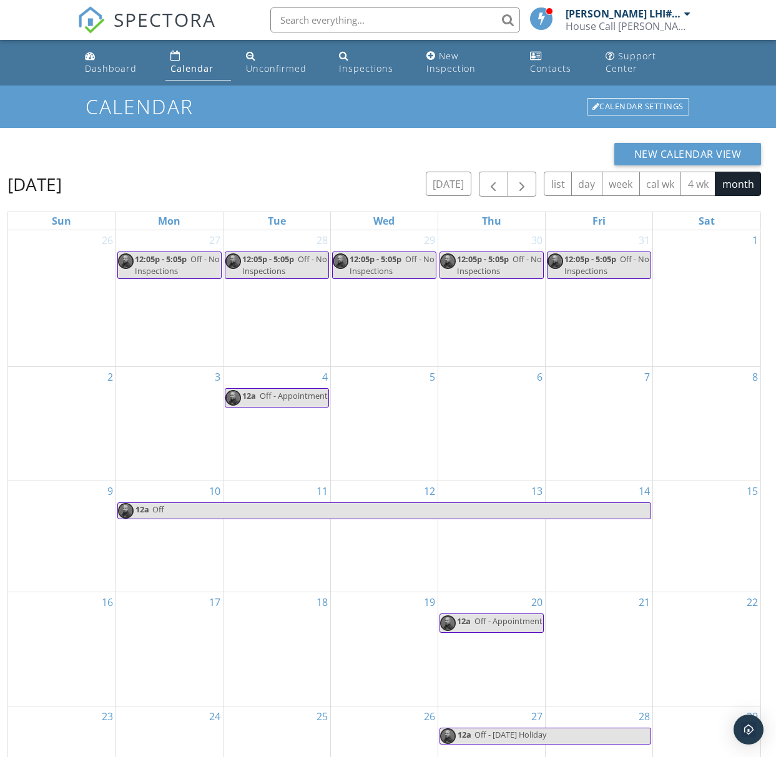
click at [684, 16] on div at bounding box center [687, 14] width 6 height 10
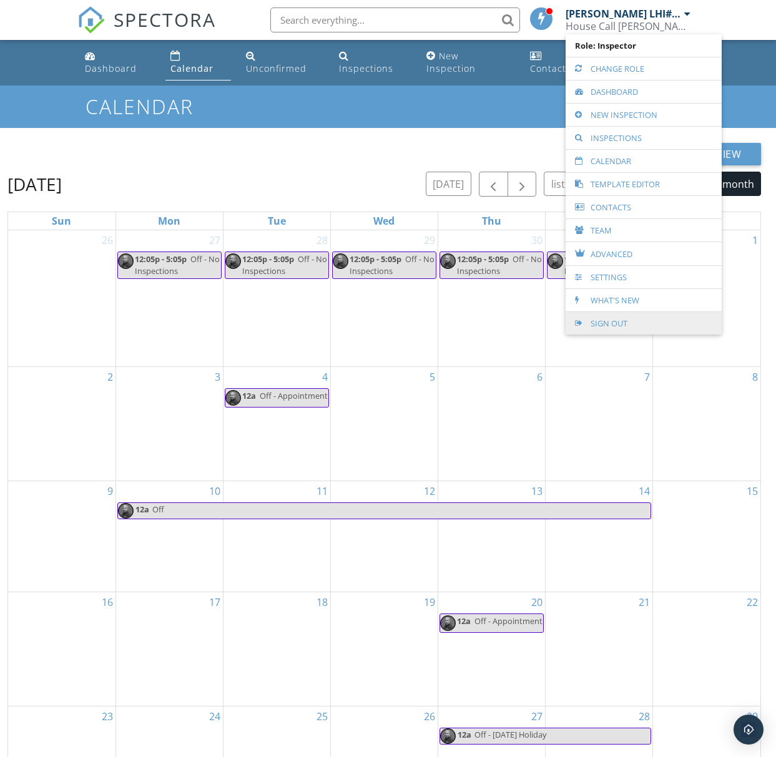
click at [593, 328] on link "Sign Out" at bounding box center [644, 323] width 144 height 22
